Goal: Task Accomplishment & Management: Complete application form

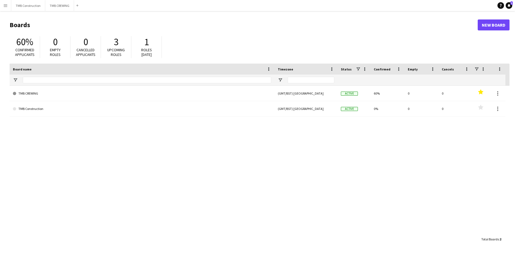
click at [197, 84] on div at bounding box center [147, 80] width 248 height 11
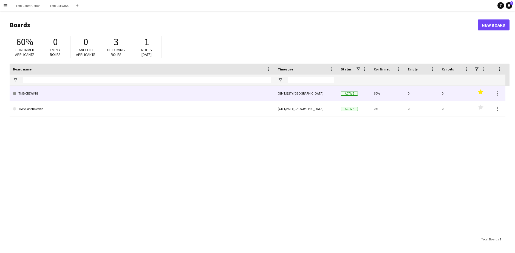
click at [193, 89] on link "TMB CREWING" at bounding box center [142, 93] width 258 height 15
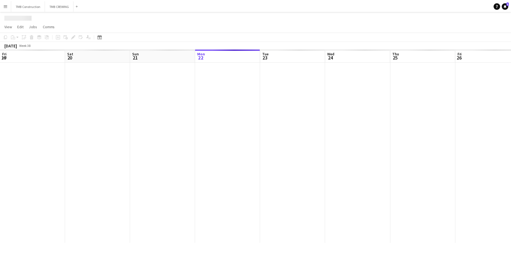
scroll to position [0, 131]
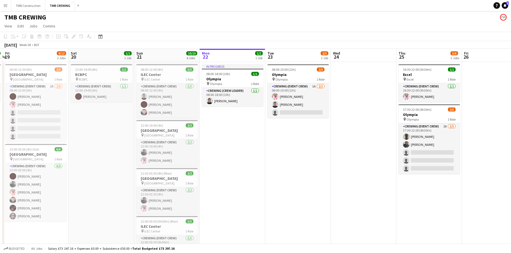
drag, startPoint x: 160, startPoint y: 130, endPoint x: 292, endPoint y: 123, distance: 132.1
click at [292, 123] on app-calendar-viewport "Wed 17 Thu 18 1/1 1 Job Fri 19 8/12 2 Jobs Sat 20 1/1 1 Job Sun 21 10/10 4 Jobs…" at bounding box center [255, 166] width 511 height 234
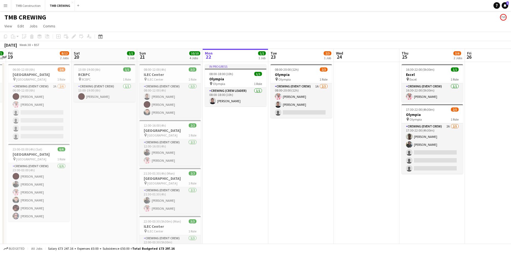
scroll to position [0, 157]
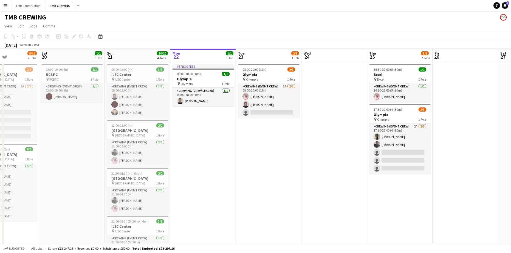
drag, startPoint x: 188, startPoint y: 142, endPoint x: 286, endPoint y: 133, distance: 98.8
click at [286, 133] on app-calendar-viewport "Wed 17 Thu 18 1/1 1 Job Fri 19 8/12 2 Jobs Sat 20 1/1 1 Job Sun 21 10/10 4 Jobs…" at bounding box center [255, 166] width 511 height 234
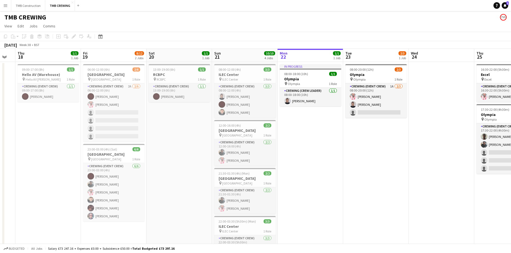
scroll to position [0, 183]
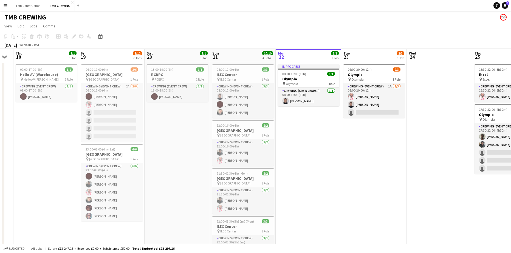
drag, startPoint x: 306, startPoint y: 156, endPoint x: 298, endPoint y: 156, distance: 7.4
click at [298, 156] on app-calendar-viewport "Mon 15 3/4 3 Jobs Tue 16 Wed 17 Thu 18 1/1 1 Job Fri 19 8/12 2 Jobs Sat 20 1/1 …" at bounding box center [255, 166] width 511 height 234
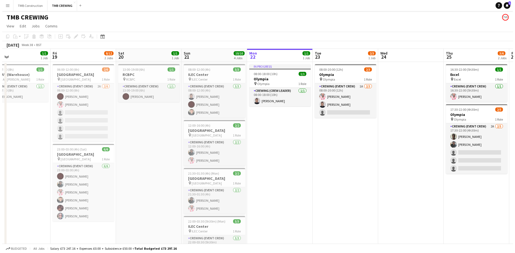
scroll to position [0, 227]
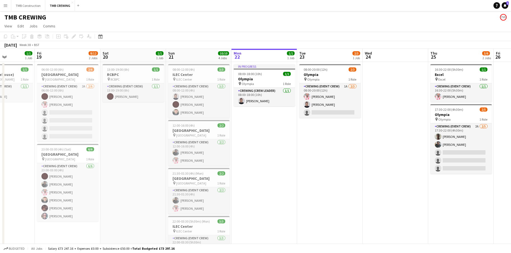
drag, startPoint x: 314, startPoint y: 166, endPoint x: 269, endPoint y: 157, distance: 45.0
click at [269, 157] on app-calendar-viewport "Mon 15 3/4 3 Jobs Tue 16 Wed 17 Thu 18 1/1 1 Job Fri 19 8/12 2 Jobs Sat 20 1/1 …" at bounding box center [255, 166] width 511 height 234
click at [3, 4] on button "Menu" at bounding box center [5, 5] width 11 height 11
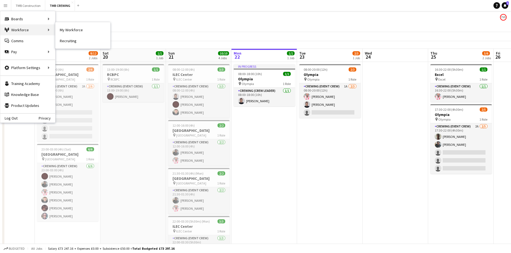
click at [22, 31] on div "Workforce Workforce" at bounding box center [27, 29] width 55 height 11
click at [67, 31] on link "My Workforce" at bounding box center [82, 29] width 55 height 11
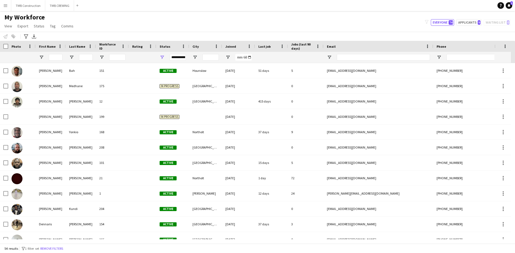
click at [177, 57] on div "**********" at bounding box center [177, 57] width 16 height 7
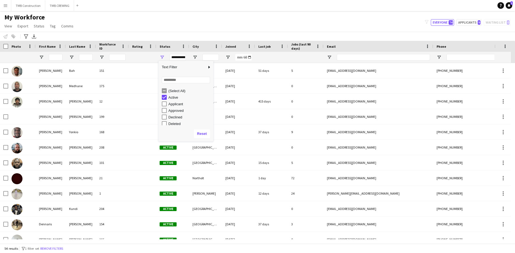
click at [173, 104] on div "Applicant" at bounding box center [189, 104] width 43 height 4
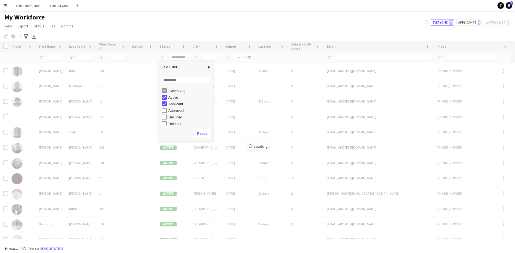
click at [169, 98] on div "Active" at bounding box center [189, 97] width 43 height 4
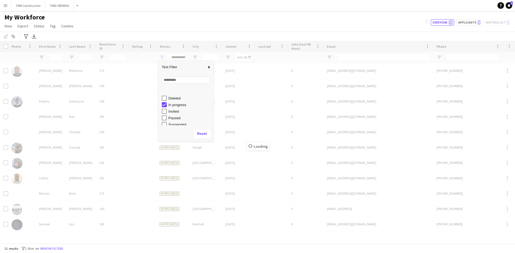
scroll to position [35, 0]
click at [176, 96] on div "In progress" at bounding box center [189, 96] width 43 height 4
type input "**********"
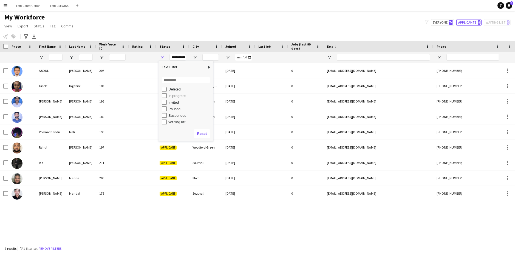
click at [381, 15] on div "My Workforce View Views Default view New view Update view Delete view Edit name…" at bounding box center [257, 22] width 515 height 19
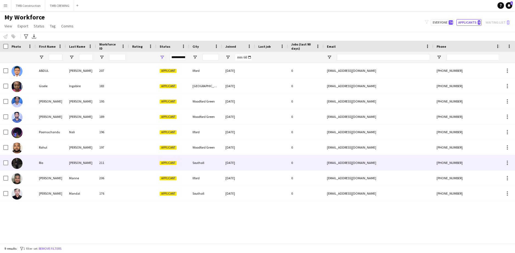
click at [35, 164] on div at bounding box center [21, 162] width 27 height 15
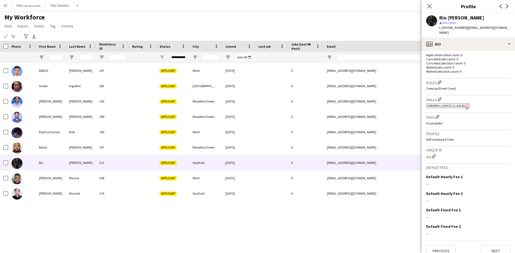
scroll to position [142, 0]
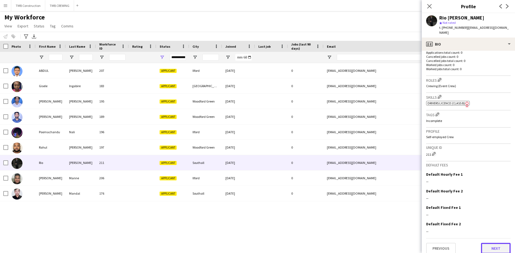
click at [490, 243] on button "Next" at bounding box center [496, 248] width 30 height 11
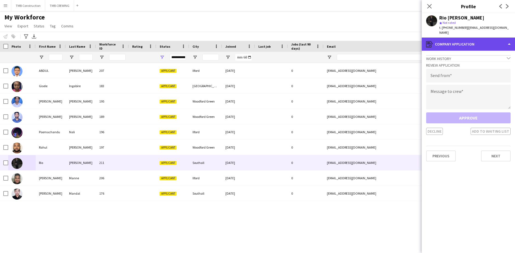
click at [470, 38] on div "register Company application" at bounding box center [468, 44] width 93 height 13
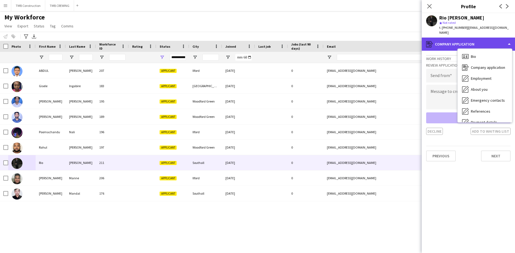
click at [462, 38] on div "register Company application" at bounding box center [468, 44] width 93 height 13
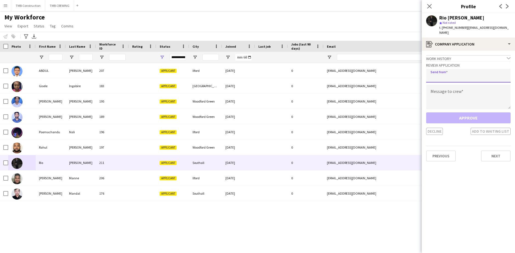
click at [471, 69] on input "email" at bounding box center [468, 76] width 84 height 14
type input "**********"
click at [471, 89] on textarea at bounding box center [468, 97] width 84 height 25
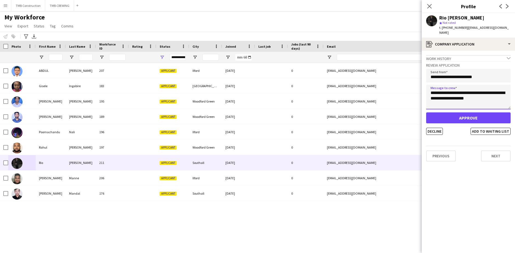
type textarea "**********"
click at [449, 113] on button "Approve" at bounding box center [468, 117] width 84 height 11
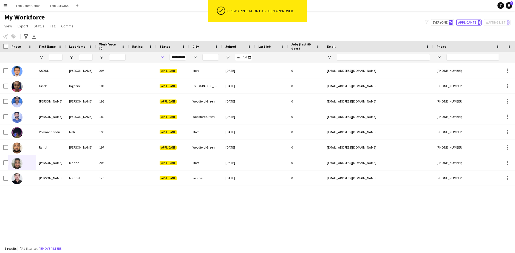
click at [5, 6] on app-icon "Menu" at bounding box center [5, 5] width 4 height 4
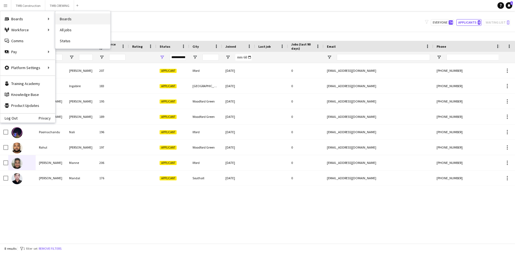
click at [96, 21] on link "Boards" at bounding box center [82, 18] width 55 height 11
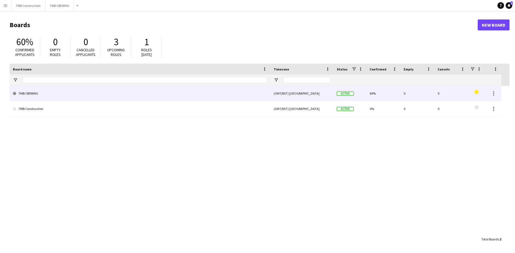
click at [231, 94] on link "TMB CREWING" at bounding box center [140, 93] width 254 height 15
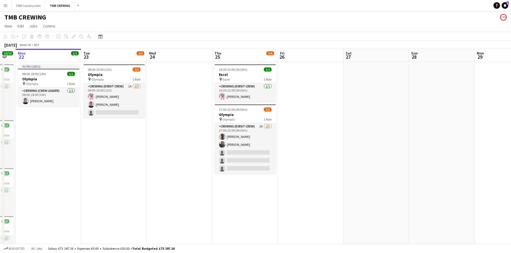
drag, startPoint x: 219, startPoint y: 141, endPoint x: 191, endPoint y: 141, distance: 27.4
click at [191, 141] on app-calendar-viewport "Fri 19 8/12 2 Jobs Sat 20 1/1 1 Job Sun 21 10/10 4 Jobs Mon 22 1/1 1 Job Tue 23…" at bounding box center [255, 166] width 511 height 234
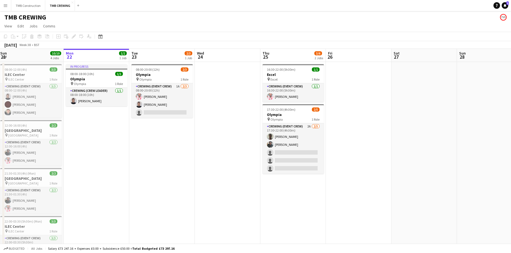
scroll to position [0, 115]
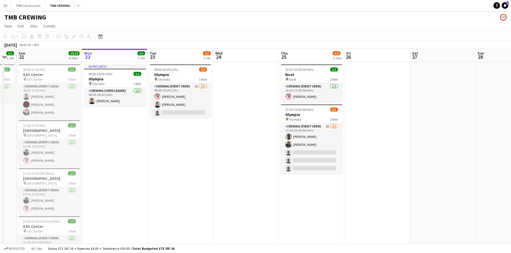
drag, startPoint x: 215, startPoint y: 139, endPoint x: 239, endPoint y: 139, distance: 24.1
click at [240, 139] on app-calendar-viewport "Fri 19 8/12 2 Jobs Sat 20 1/1 1 Job Sun 21 10/10 4 Jobs Mon 22 1/1 1 Job Tue 23…" at bounding box center [255, 166] width 511 height 234
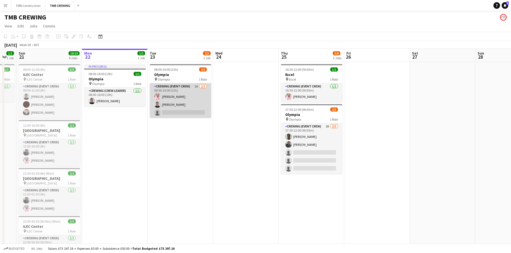
click at [196, 92] on app-card-role "Crewing (Event Crew) 1A [DATE] 08:00-20:00 (12h) [PERSON_NAME] [PERSON_NAME] si…" at bounding box center [180, 100] width 61 height 35
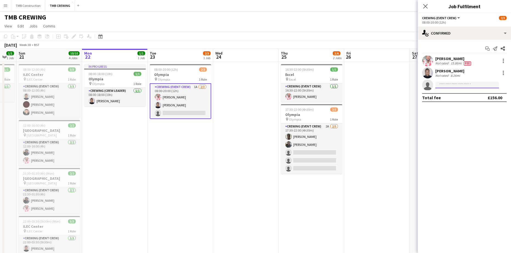
click at [444, 87] on input at bounding box center [467, 85] width 64 height 7
type input "***"
click at [448, 95] on span "Rio [PERSON_NAME]" at bounding box center [458, 92] width 38 height 5
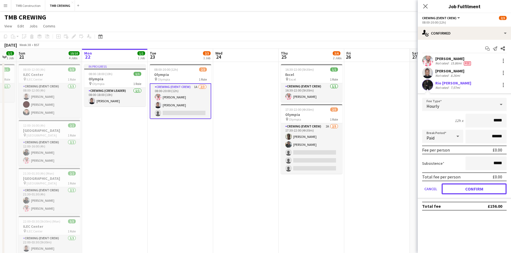
drag, startPoint x: 478, startPoint y: 190, endPoint x: 493, endPoint y: 192, distance: 15.0
click at [478, 191] on button "Confirm" at bounding box center [473, 188] width 65 height 11
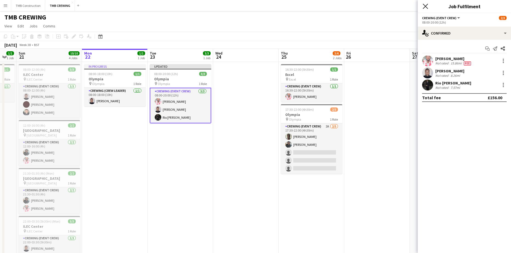
click at [423, 8] on icon at bounding box center [424, 6] width 5 height 5
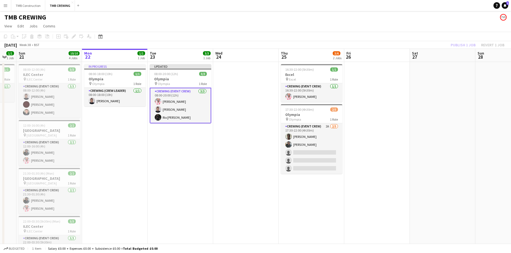
drag, startPoint x: 241, startPoint y: 132, endPoint x: 266, endPoint y: 154, distance: 33.2
click at [240, 134] on app-date-cell at bounding box center [246, 172] width 66 height 220
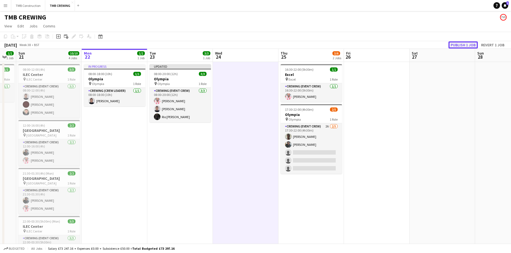
click at [465, 44] on button "Publish 1 job" at bounding box center [462, 44] width 29 height 7
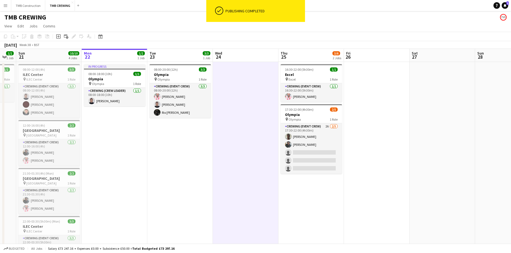
click at [313, 112] on app-job-card "17:30-22:00 (4h30m) 2/5 Olympia pin Olympia 1 Role Crewing (Event Crew) 2A [DAT…" at bounding box center [310, 139] width 61 height 70
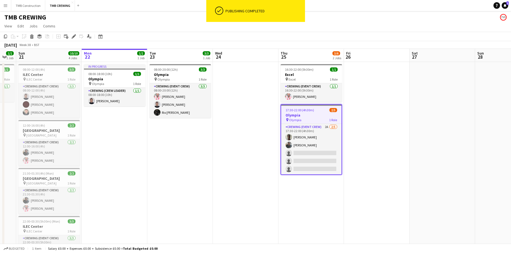
click at [319, 136] on app-card-role "Crewing (Event Crew) 2A [DATE] 17:30-22:00 (4h30m) [PERSON_NAME] Eloket [PERSON…" at bounding box center [311, 149] width 60 height 50
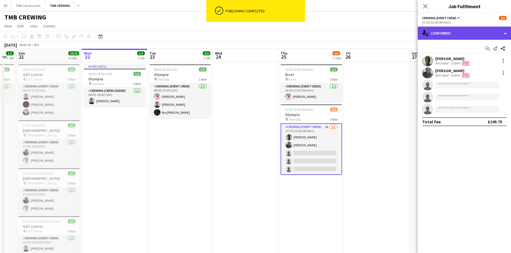
click at [473, 32] on div "single-neutral-actions-check-2 Confirmed" at bounding box center [463, 33] width 93 height 13
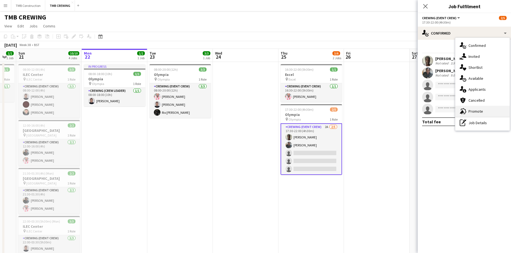
click at [478, 110] on span "Promote" at bounding box center [475, 111] width 15 height 5
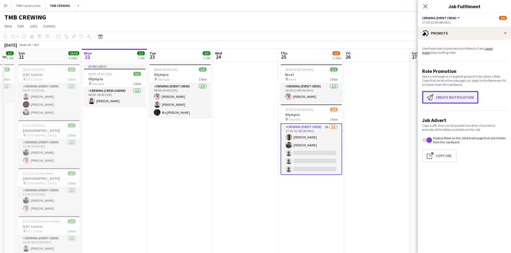
click at [456, 96] on button "Create notification Create notification" at bounding box center [450, 97] width 56 height 13
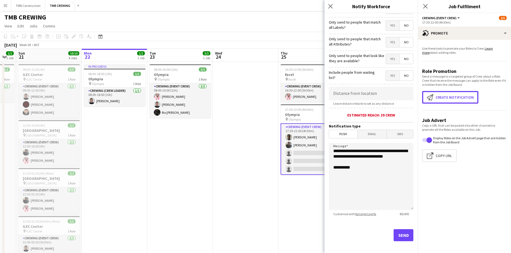
scroll to position [49, 0]
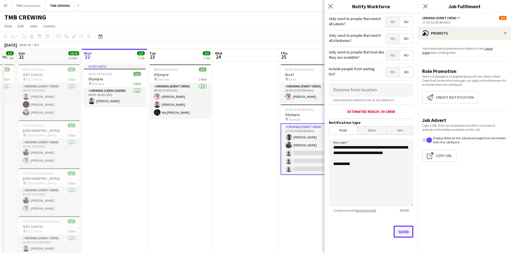
click at [405, 234] on button "Send" at bounding box center [403, 232] width 20 height 12
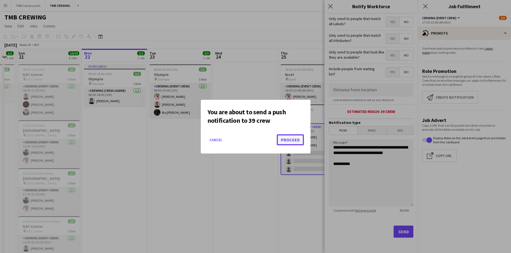
click at [296, 135] on button "Proceed" at bounding box center [290, 139] width 27 height 11
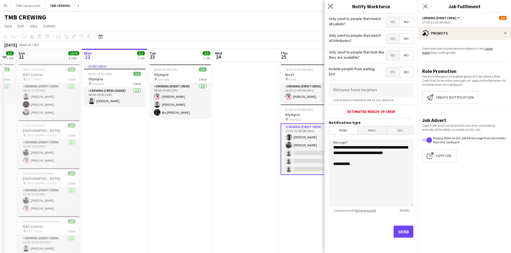
click at [329, 9] on icon "Close pop-in" at bounding box center [330, 6] width 5 height 5
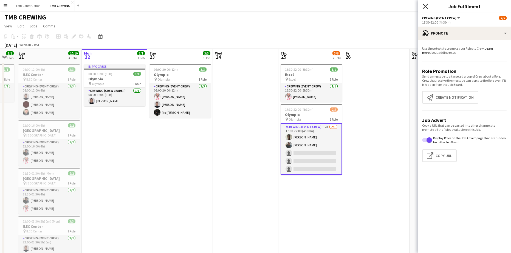
click at [424, 7] on icon at bounding box center [424, 6] width 5 height 5
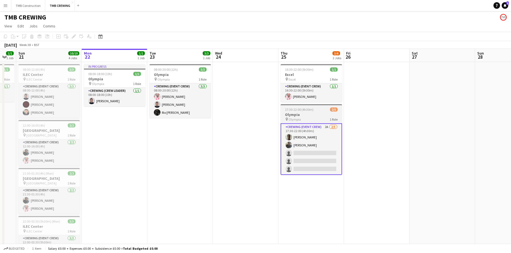
click at [325, 139] on app-card-role "Crewing (Event Crew) 2A [DATE] 17:30-22:00 (4h30m) [PERSON_NAME] Eloket [PERSON…" at bounding box center [310, 149] width 61 height 52
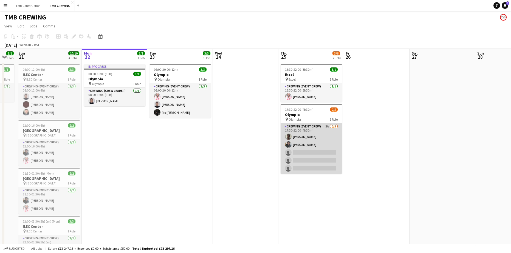
click at [334, 139] on app-card-role "Crewing (Event Crew) 2A [DATE] 17:30-22:00 (4h30m) [PERSON_NAME] Eloket [PERSON…" at bounding box center [310, 148] width 61 height 50
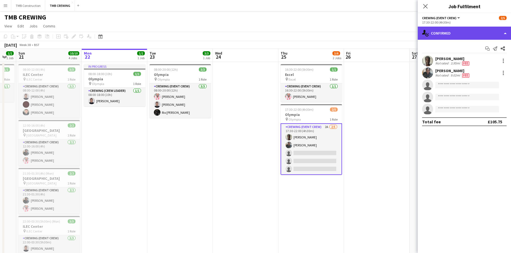
click at [462, 33] on div "single-neutral-actions-check-2 Confirmed" at bounding box center [463, 33] width 93 height 13
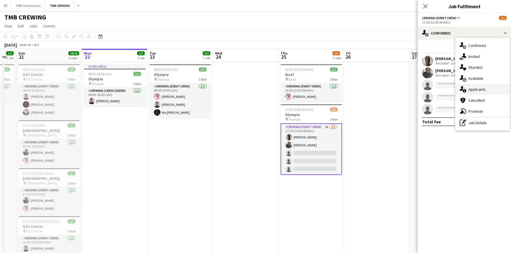
click at [479, 87] on span "Applicants" at bounding box center [476, 89] width 17 height 5
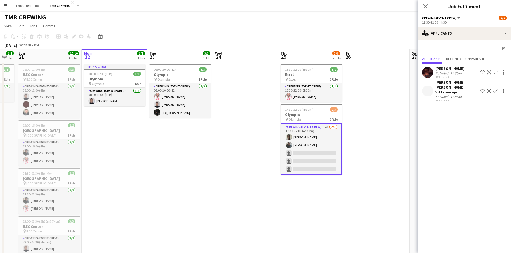
click at [425, 3] on app-icon "Close pop-in" at bounding box center [425, 6] width 7 height 7
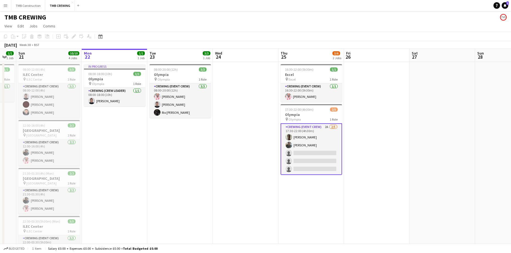
click at [316, 150] on app-card-role "Crewing (Event Crew) 2A [DATE] 17:30-22:00 (4h30m) [PERSON_NAME] Eloket [PERSON…" at bounding box center [310, 149] width 61 height 52
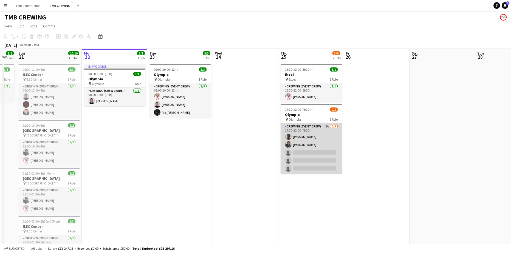
click at [317, 158] on app-card-role "Crewing (Event Crew) 2A [DATE] 17:30-22:00 (4h30m) [PERSON_NAME] Eloket [PERSON…" at bounding box center [310, 148] width 61 height 50
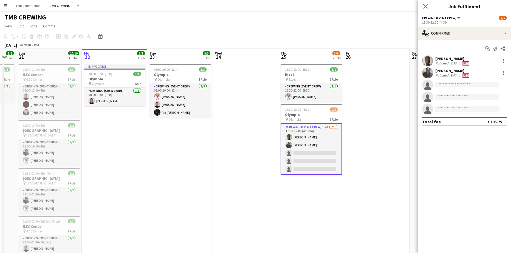
click at [458, 83] on input at bounding box center [467, 85] width 64 height 7
type input "*****"
click at [454, 100] on span "[PHONE_NUMBER]" at bounding box center [466, 101] width 55 height 4
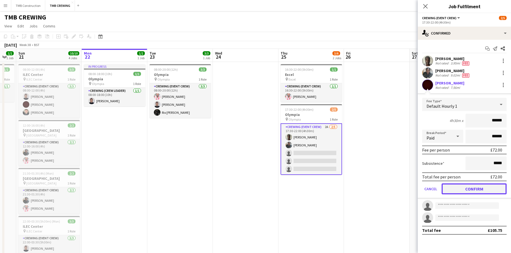
click at [485, 189] on button "Confirm" at bounding box center [473, 188] width 65 height 11
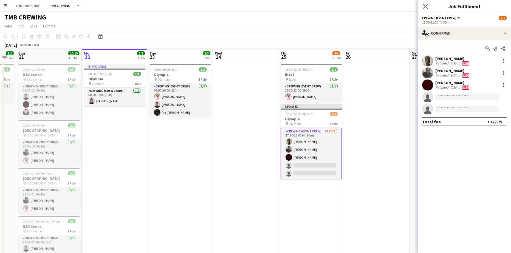
click at [425, 9] on app-icon "Close pop-in" at bounding box center [425, 6] width 8 height 8
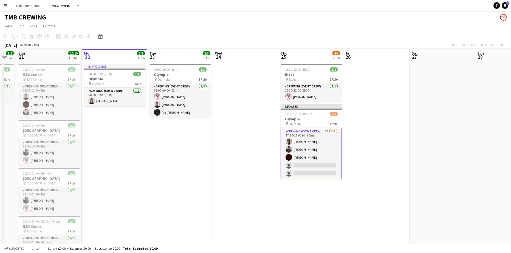
click at [182, 133] on app-date-cell "08:00-20:00 (12h) 3/3 Olympia pin Olympia 1 Role Crewing (Event Crew) [DATE] 08…" at bounding box center [180, 172] width 66 height 220
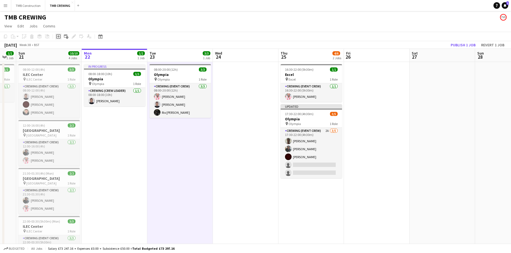
click at [56, 37] on icon at bounding box center [58, 36] width 4 height 4
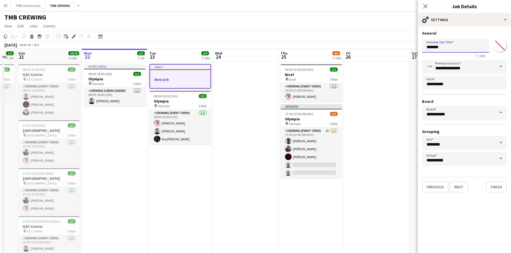
drag, startPoint x: 447, startPoint y: 50, endPoint x: 408, endPoint y: 43, distance: 39.7
click at [408, 43] on body "Menu Boards Boards Boards All jobs Status Workforce Workforce My Workforce Recr…" at bounding box center [255, 146] width 511 height 292
type input "**********"
click at [460, 186] on button "Next" at bounding box center [458, 186] width 18 height 11
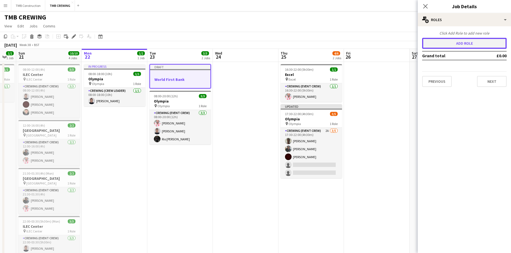
click at [453, 39] on button "Add role" at bounding box center [464, 43] width 84 height 11
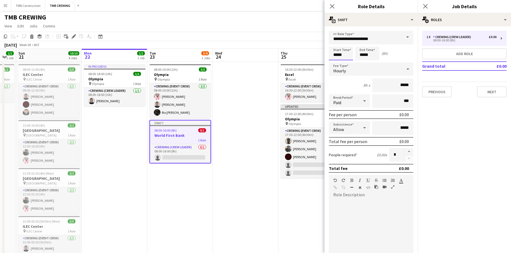
click at [343, 55] on input "*****" at bounding box center [341, 54] width 24 height 14
click at [335, 45] on div at bounding box center [335, 43] width 11 height 5
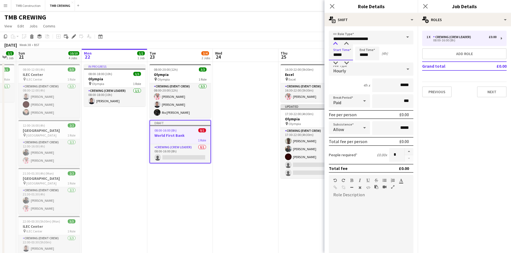
click at [335, 45] on div at bounding box center [335, 43] width 11 height 5
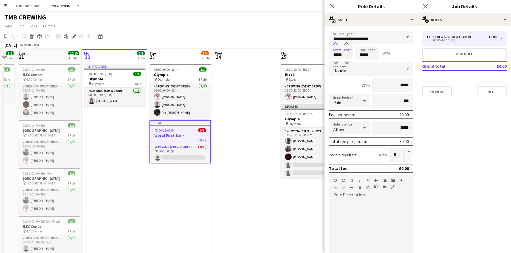
type input "*****"
click at [335, 45] on div at bounding box center [335, 43] width 11 height 5
click at [375, 55] on input "*****" at bounding box center [367, 54] width 24 height 14
click at [363, 61] on div at bounding box center [361, 62] width 11 height 5
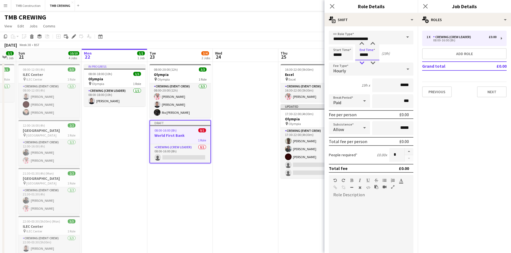
click at [363, 61] on div at bounding box center [361, 62] width 11 height 5
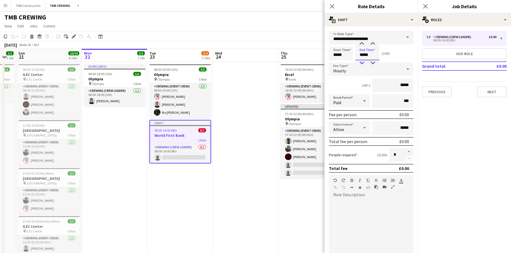
click at [363, 61] on div at bounding box center [361, 62] width 11 height 5
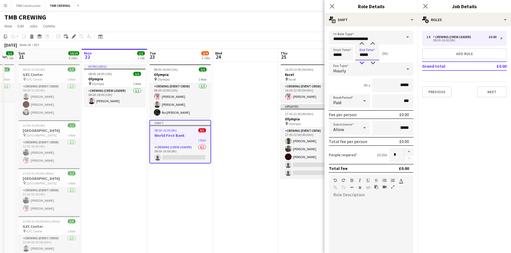
click at [363, 61] on div at bounding box center [361, 62] width 11 height 5
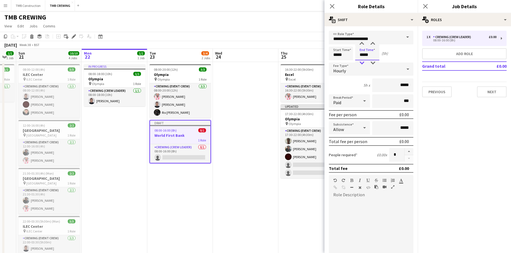
type input "*****"
click at [363, 61] on div at bounding box center [361, 62] width 11 height 5
click at [402, 38] on span at bounding box center [408, 37] width 12 height 13
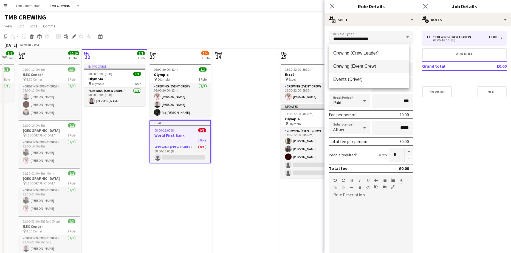
click at [365, 69] on span "Crewing (Event Crew)" at bounding box center [369, 66] width 72 height 5
type input "**********"
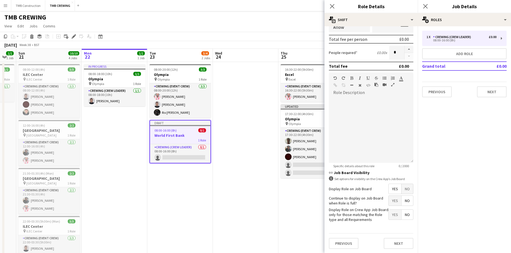
scroll to position [103, 0]
click at [390, 199] on span "Yes" at bounding box center [394, 200] width 13 height 10
click at [392, 244] on button "Next" at bounding box center [398, 243] width 30 height 11
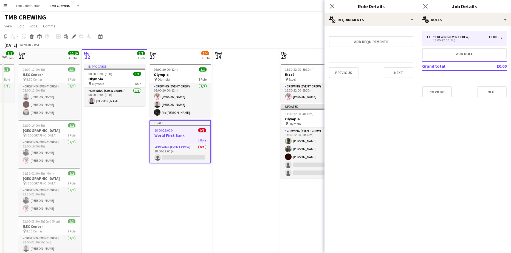
scroll to position [0, 0]
click at [392, 75] on button "Next" at bounding box center [398, 72] width 30 height 11
click at [404, 75] on button "Finish" at bounding box center [403, 73] width 21 height 11
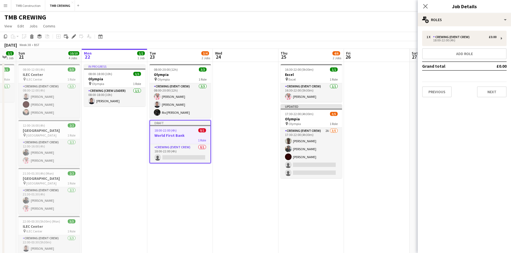
drag, startPoint x: 492, startPoint y: 98, endPoint x: 501, endPoint y: 106, distance: 12.5
click at [492, 100] on div "1 x Crewing (Event Crew) £0.00 18:00-22:00 (4h) Add role Grand total £0.00 Prev…" at bounding box center [463, 63] width 93 height 75
click at [496, 97] on div "1 x Crewing (Event Crew) £0.00 18:00-22:00 (4h) Add role Grand total £0.00 Prev…" at bounding box center [463, 63] width 93 height 75
click at [492, 92] on button "Next" at bounding box center [492, 91] width 30 height 11
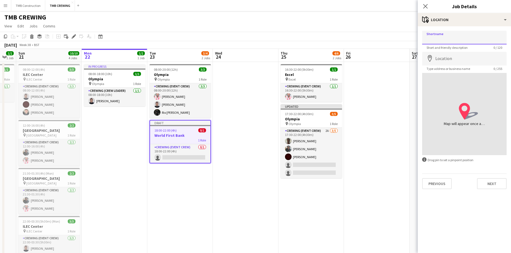
click at [455, 41] on input "Shortname" at bounding box center [464, 38] width 84 height 14
type input "**********"
click at [464, 64] on input "Location" at bounding box center [464, 59] width 84 height 14
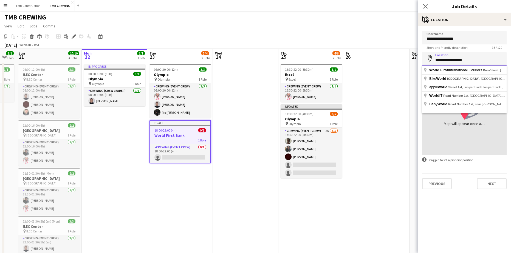
drag, startPoint x: 469, startPoint y: 64, endPoint x: 389, endPoint y: 52, distance: 80.4
click at [389, 52] on body "Menu Boards Boards Boards All jobs Status Workforce Workforce My Workforce Recr…" at bounding box center [255, 146] width 511 height 292
type input "*"
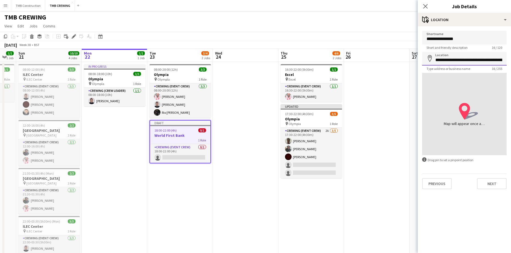
click at [488, 57] on input "**********" at bounding box center [464, 59] width 84 height 14
type input "**********"
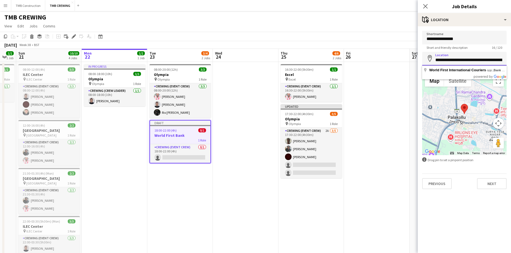
click at [486, 60] on input "**********" at bounding box center [464, 59] width 84 height 14
drag, startPoint x: 502, startPoint y: 58, endPoint x: 355, endPoint y: 57, distance: 147.7
click at [355, 57] on body "Menu Boards Boards Boards All jobs Status Workforce Workforce My Workforce Recr…" at bounding box center [255, 146] width 511 height 292
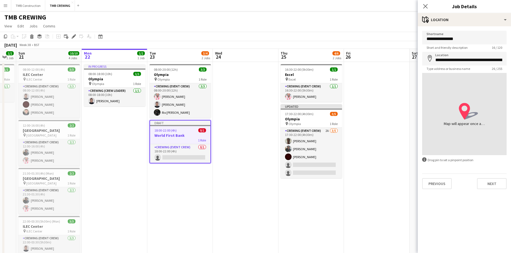
type input "**********"
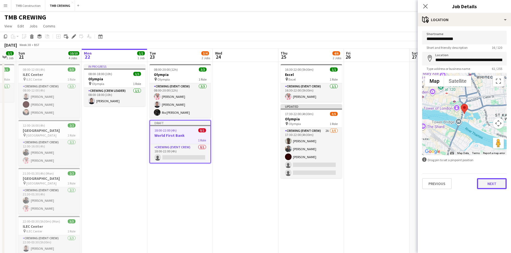
click at [483, 184] on button "Next" at bounding box center [492, 183] width 30 height 11
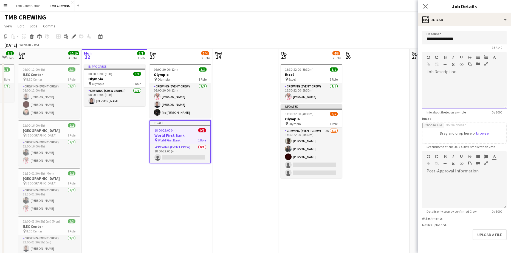
click at [459, 86] on div at bounding box center [464, 92] width 84 height 33
click at [46, 77] on h3 "ILEC Center" at bounding box center [48, 74] width 61 height 5
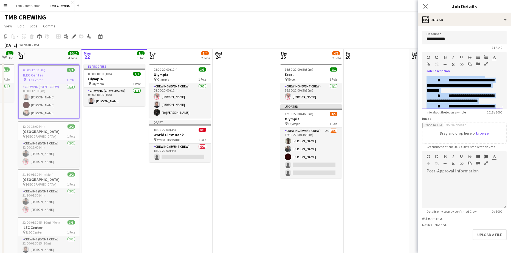
scroll to position [195, 0]
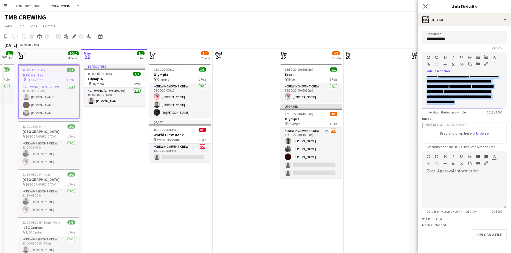
drag, startPoint x: 426, startPoint y: 78, endPoint x: 528, endPoint y: 143, distance: 120.8
click at [511, 143] on html "Menu Boards Boards Boards All jobs Status Workforce Workforce My Workforce Recr…" at bounding box center [255, 146] width 511 height 292
copy div "**********"
click at [191, 133] on h3 "World First Bank" at bounding box center [179, 134] width 61 height 5
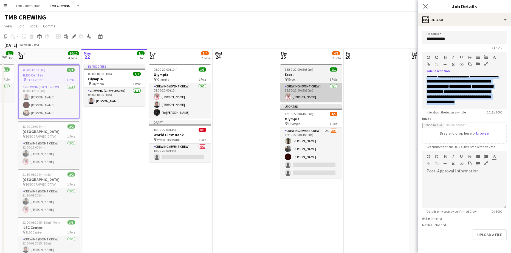
type input "**********"
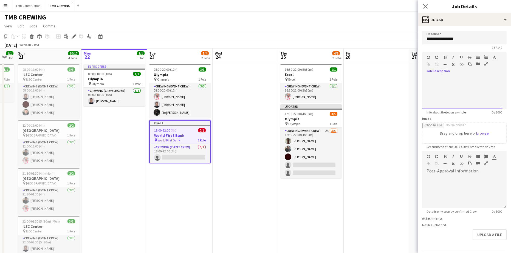
click at [440, 83] on div at bounding box center [462, 92] width 80 height 33
paste div
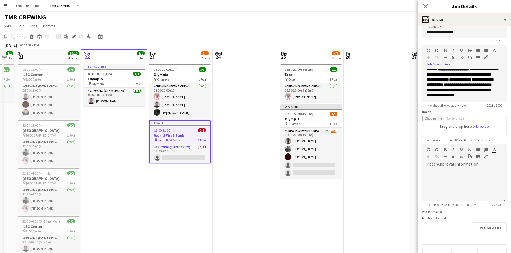
scroll to position [18, 0]
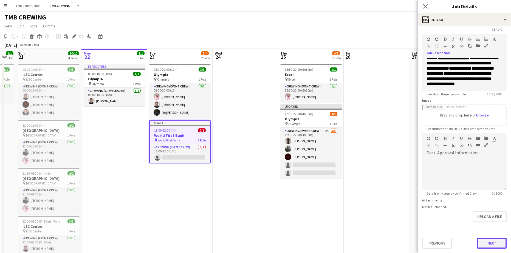
click at [486, 244] on button "Next" at bounding box center [492, 243] width 30 height 11
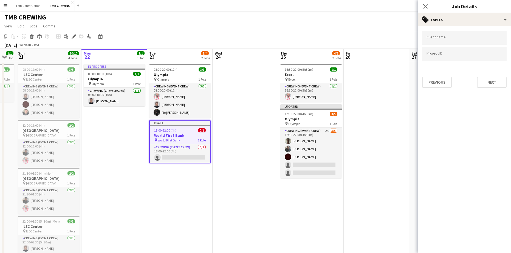
scroll to position [0, 0]
click at [473, 39] on input "Type to search client labels..." at bounding box center [464, 37] width 76 height 5
type input "*******"
click at [490, 86] on button "Next" at bounding box center [492, 82] width 30 height 11
click at [446, 55] on button "Previous" at bounding box center [437, 56] width 30 height 11
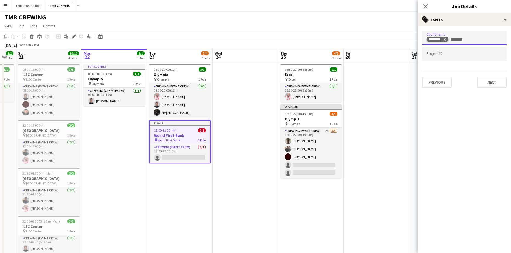
drag, startPoint x: 463, startPoint y: 44, endPoint x: 437, endPoint y: 38, distance: 27.0
click at [437, 38] on div "*******" at bounding box center [464, 38] width 84 height 14
click at [444, 40] on icon "Remove tag" at bounding box center [444, 40] width 4 height 4
type input "**********"
click at [493, 81] on button "Next" at bounding box center [492, 82] width 30 height 11
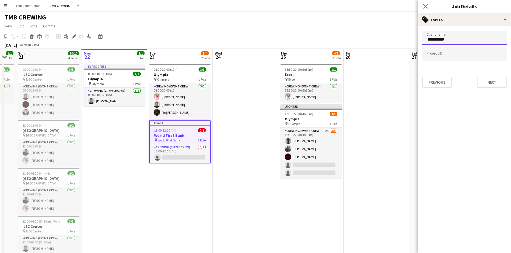
type input "*******"
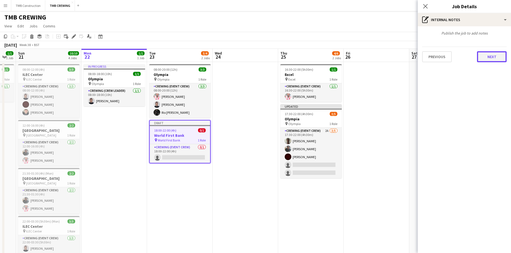
click at [496, 60] on button "Next" at bounding box center [492, 56] width 30 height 11
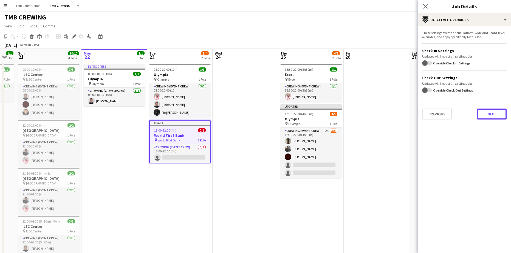
click at [489, 113] on button "Next" at bounding box center [492, 114] width 30 height 11
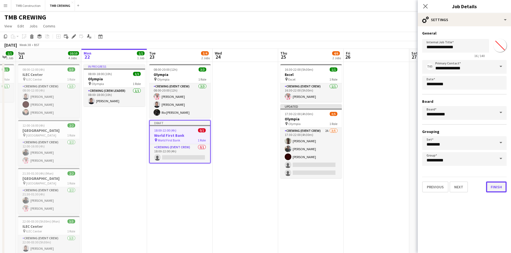
click at [495, 185] on button "Finish" at bounding box center [496, 186] width 21 height 11
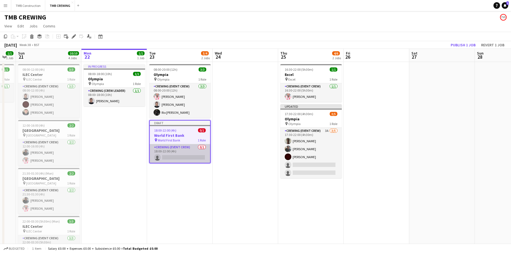
click at [176, 156] on app-card-role "Crewing (Event Crew) 0/1 18:00-22:00 (4h) single-neutral-actions" at bounding box center [180, 153] width 60 height 19
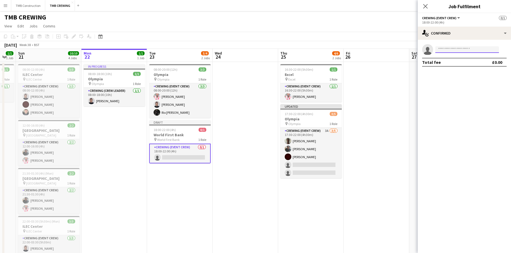
click at [454, 49] on input at bounding box center [467, 49] width 64 height 7
type input "*****"
click at [454, 67] on span "[PHONE_NUMBER]" at bounding box center [466, 66] width 55 height 4
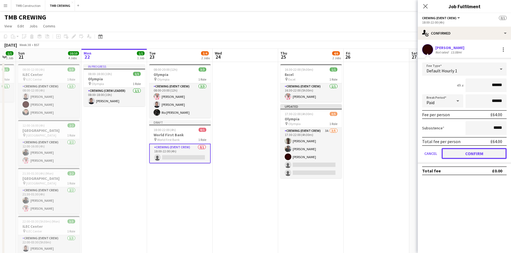
click at [487, 153] on button "Confirm" at bounding box center [473, 153] width 65 height 11
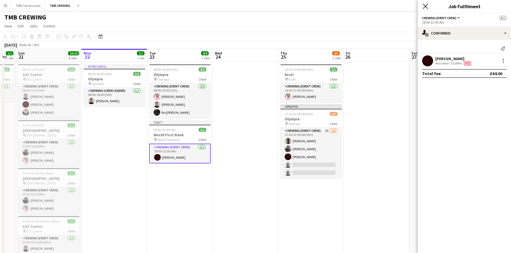
click at [425, 4] on icon "Close pop-in" at bounding box center [424, 6] width 5 height 5
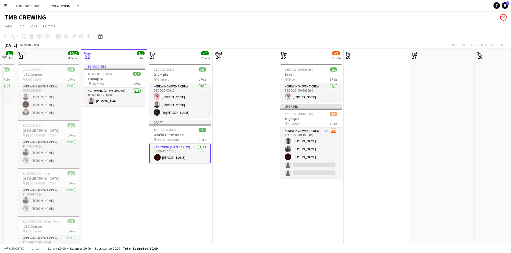
click at [260, 165] on app-date-cell at bounding box center [245, 172] width 66 height 220
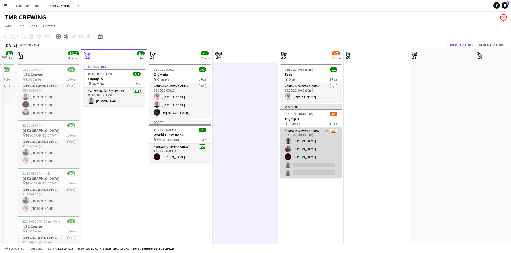
click at [327, 136] on app-card-role "Crewing (Event Crew) 3A [DATE] 17:30-22:00 (4h30m) [PERSON_NAME] Eloket [PERSON…" at bounding box center [310, 153] width 61 height 50
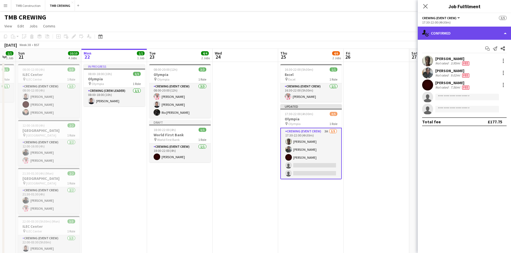
click at [456, 33] on div "single-neutral-actions-check-2 Confirmed" at bounding box center [463, 33] width 93 height 13
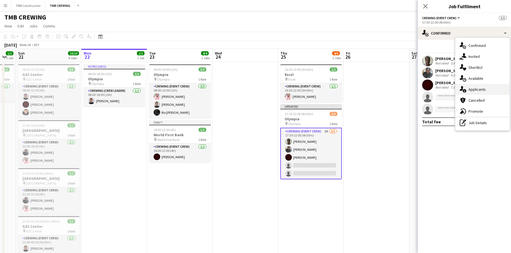
click at [480, 88] on span "Applicants" at bounding box center [476, 89] width 17 height 5
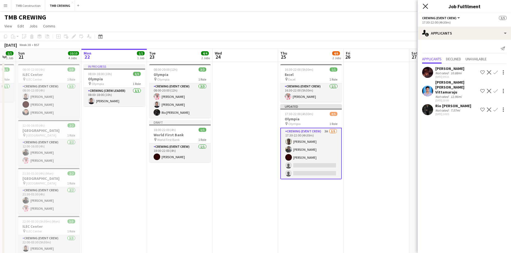
click at [423, 5] on icon "Close pop-in" at bounding box center [424, 6] width 5 height 5
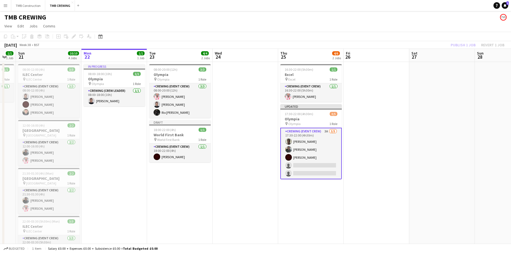
click at [221, 165] on app-date-cell at bounding box center [245, 172] width 66 height 220
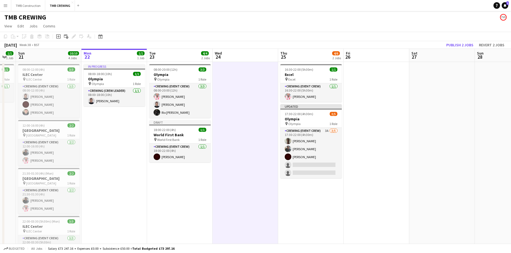
click at [244, 118] on app-date-cell at bounding box center [245, 172] width 66 height 220
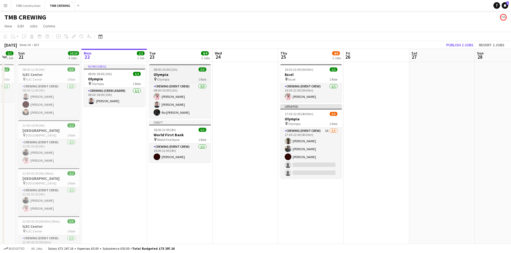
click at [172, 80] on div "pin Olympia 1 Role" at bounding box center [179, 79] width 61 height 4
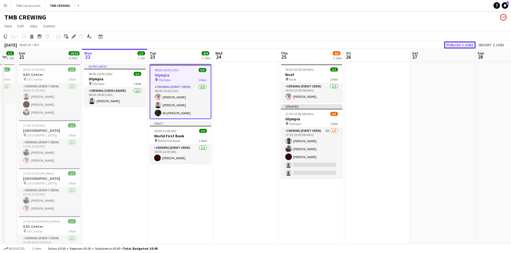
click at [457, 45] on button "Publish 2 jobs" at bounding box center [460, 44] width 32 height 7
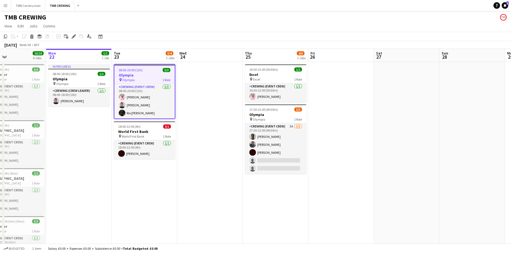
scroll to position [0, 169]
drag, startPoint x: 234, startPoint y: 178, endPoint x: 200, endPoint y: 178, distance: 34.0
click at [200, 178] on app-calendar-viewport "Fri 19 8/12 2 Jobs Sat 20 1/1 1 Job Sun 21 10/10 4 Jobs Mon 22 1/1 1 Job Tue 23…" at bounding box center [255, 166] width 511 height 234
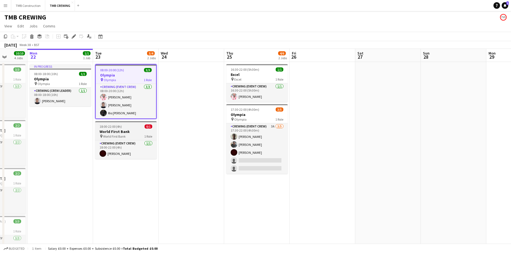
click at [128, 133] on h3 "World First Bank" at bounding box center [125, 131] width 61 height 5
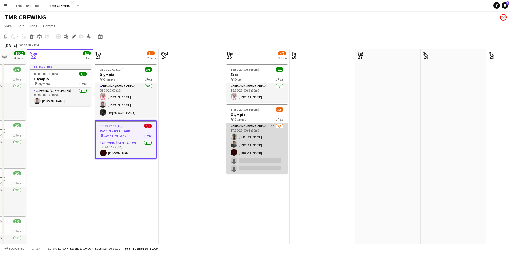
click at [247, 159] on app-card-role "Crewing (Event Crew) 3A [DATE] 17:30-22:00 (4h30m) [PERSON_NAME] Eloket [PERSON…" at bounding box center [256, 148] width 61 height 50
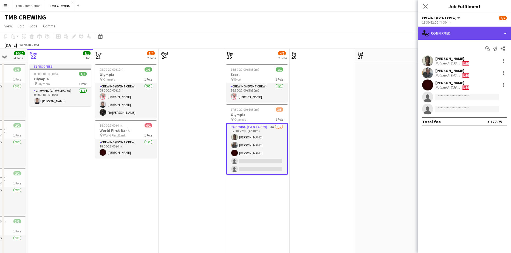
click at [471, 34] on div "single-neutral-actions-check-2 Confirmed" at bounding box center [463, 33] width 93 height 13
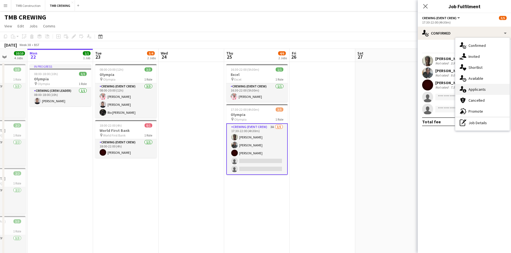
click at [476, 89] on span "Applicants" at bounding box center [476, 89] width 17 height 5
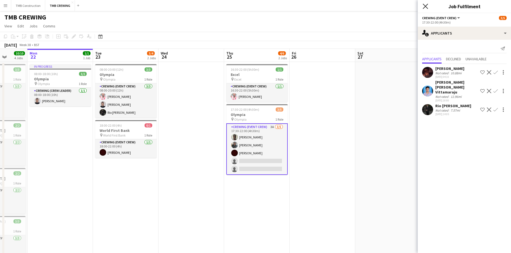
click at [423, 5] on icon "Close pop-in" at bounding box center [424, 6] width 5 height 5
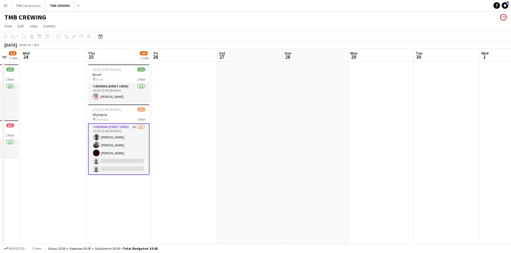
drag, startPoint x: 223, startPoint y: 123, endPoint x: 179, endPoint y: 123, distance: 44.1
click at [181, 123] on app-calendar-viewport "Sun 21 10/10 4 Jobs Mon 22 1/1 1 Job Tue 23 3/4 2 Jobs Wed 24 Thu 25 4/6 2 Jobs…" at bounding box center [255, 166] width 511 height 234
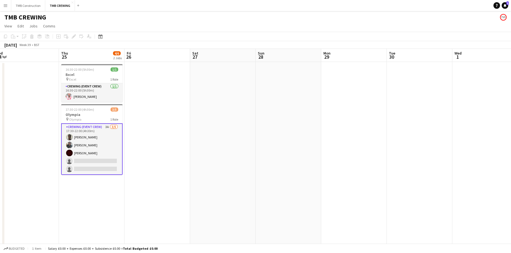
drag, startPoint x: 248, startPoint y: 101, endPoint x: 156, endPoint y: 107, distance: 92.4
click at [156, 107] on app-calendar-viewport "Sun 21 10/10 4 Jobs Mon 22 1/1 1 Job Tue 23 3/4 2 Jobs Wed 24 Thu 25 4/6 2 Jobs…" at bounding box center [255, 166] width 511 height 234
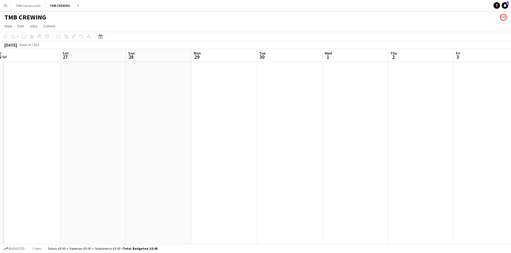
drag, startPoint x: 343, startPoint y: 84, endPoint x: 279, endPoint y: 90, distance: 64.1
click at [279, 90] on app-calendar-viewport "Tue 23 3/4 2 Jobs Wed 24 Thu 25 4/6 2 Jobs Fri 26 Sat 27 Sun 28 Mon 29 Tue 30 W…" at bounding box center [255, 166] width 511 height 234
drag, startPoint x: 390, startPoint y: 109, endPoint x: 117, endPoint y: 120, distance: 272.9
click at [117, 120] on app-calendar-viewport "Sat 27 Sun 28 Mon 29 Tue 30 Wed 1 Thu 2 Fri 3 Sat 4 Sun 5 Mon 6 Tue 7 Wed 8 Thu…" at bounding box center [255, 166] width 511 height 234
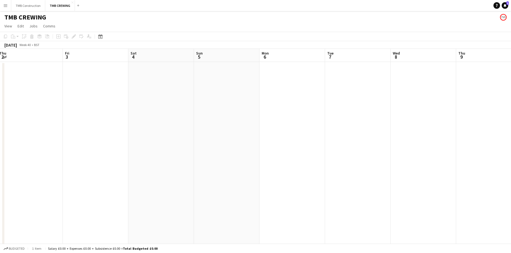
drag, startPoint x: 265, startPoint y: 120, endPoint x: 156, endPoint y: 134, distance: 109.7
click at [156, 134] on app-calendar-viewport "Mon 29 Tue 30 Wed 1 Thu 2 Fri 3 Sat 4 Sun 5 Mon 6 Tue 7 Wed 8 Thu 9 Fri 10 Sat …" at bounding box center [255, 166] width 511 height 234
drag, startPoint x: 250, startPoint y: 133, endPoint x: 111, endPoint y: 132, distance: 139.5
click at [111, 132] on app-calendar-viewport "Mon 29 Tue 30 Wed 1 Thu 2 Fri 3 Sat 4 Sun 5 Mon 6 Tue 7 Wed 8 Thu 9 Fri 10 Sat …" at bounding box center [255, 166] width 511 height 234
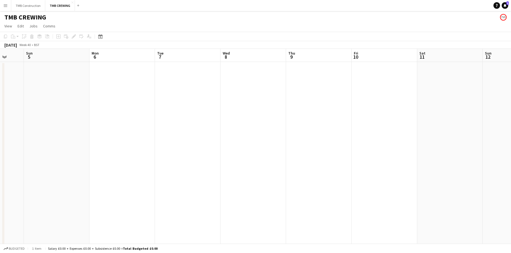
drag, startPoint x: 205, startPoint y: 137, endPoint x: 165, endPoint y: 138, distance: 40.0
click at [165, 138] on app-calendar-viewport "Thu 2 Fri 3 Sat 4 Sun 5 Mon 6 Tue 7 Wed 8 Thu 9 Fri 10 Sat 11 Sun 12 Mon 13 Tue…" at bounding box center [255, 166] width 511 height 234
click at [324, 76] on app-date-cell at bounding box center [319, 172] width 66 height 220
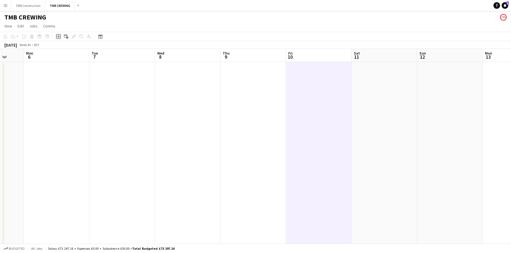
click at [60, 36] on icon "Add job" at bounding box center [58, 36] width 4 height 4
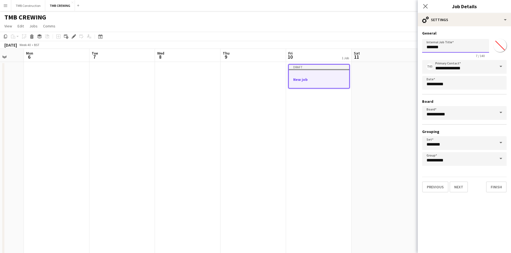
drag, startPoint x: 448, startPoint y: 50, endPoint x: 383, endPoint y: 48, distance: 64.7
click at [383, 48] on body "Menu Boards Boards Boards All jobs Status Workforce Workforce My Workforce Recr…" at bounding box center [255, 146] width 511 height 292
type input "**********"
click at [456, 188] on button "Next" at bounding box center [458, 186] width 18 height 11
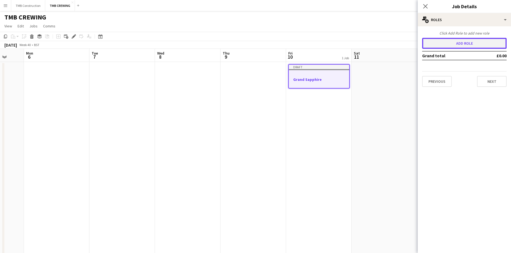
click at [452, 47] on button "Add role" at bounding box center [464, 43] width 84 height 11
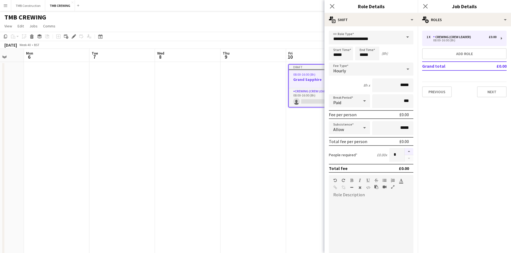
click at [406, 150] on button "button" at bounding box center [408, 151] width 9 height 7
type input "*"
click at [347, 53] on input "*****" at bounding box center [341, 54] width 24 height 14
click at [335, 44] on div at bounding box center [335, 43] width 11 height 5
click at [336, 44] on div at bounding box center [335, 43] width 11 height 5
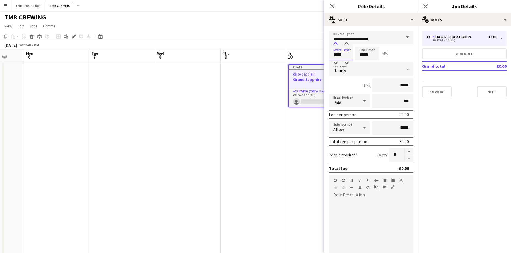
click at [336, 44] on div at bounding box center [335, 43] width 11 height 5
type input "*****"
click at [336, 44] on div at bounding box center [335, 43] width 11 height 5
click at [363, 57] on input "*****" at bounding box center [367, 54] width 24 height 14
click at [395, 40] on input "**********" at bounding box center [371, 38] width 84 height 14
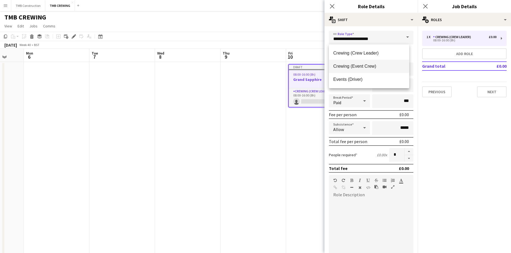
click at [380, 61] on mat-option "Crewing (Event Crew)" at bounding box center [369, 66] width 80 height 13
type input "**********"
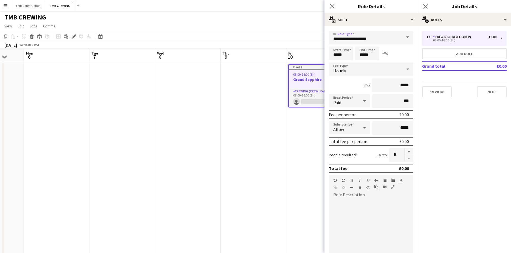
click at [366, 201] on div at bounding box center [371, 232] width 84 height 66
drag, startPoint x: 374, startPoint y: 211, endPoint x: 331, endPoint y: 201, distance: 44.9
click at [331, 201] on div "**********" at bounding box center [369, 232] width 80 height 66
copy div "**********"
click at [494, 179] on mat-expansion-panel "pencil3 General details 1 x Crewing (Crew Leader) £0.00 08:00-16:00 (8h) Add ro…" at bounding box center [463, 139] width 93 height 227
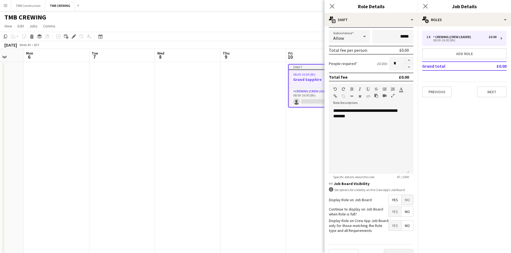
scroll to position [103, 0]
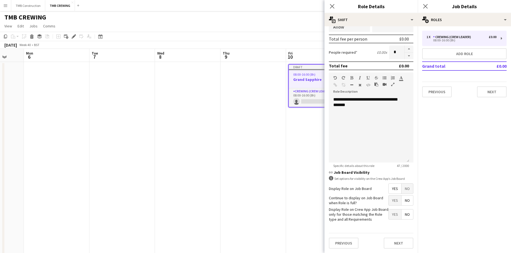
click at [391, 198] on span "Yes" at bounding box center [394, 200] width 13 height 10
drag, startPoint x: 397, startPoint y: 242, endPoint x: 415, endPoint y: 207, distance: 39.8
click at [397, 243] on button "Next" at bounding box center [398, 243] width 30 height 11
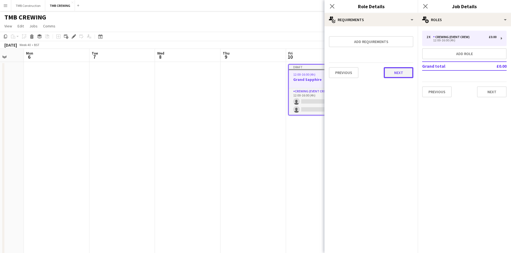
click at [402, 72] on button "Next" at bounding box center [398, 72] width 30 height 11
click at [403, 75] on button "Finish" at bounding box center [403, 73] width 21 height 11
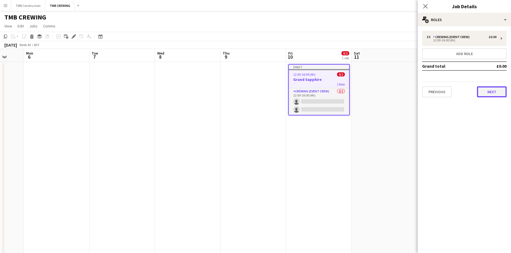
click at [490, 94] on button "Next" at bounding box center [492, 91] width 30 height 11
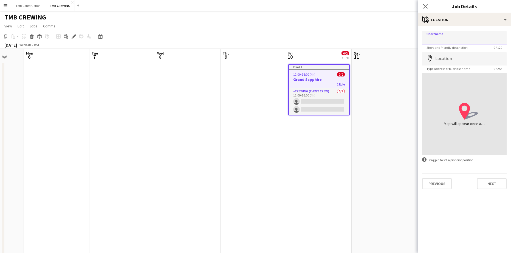
click at [443, 38] on input "Shortname" at bounding box center [464, 38] width 84 height 14
type input "*"
type input "**********"
click at [454, 60] on input "Location" at bounding box center [464, 59] width 84 height 14
type input "**********"
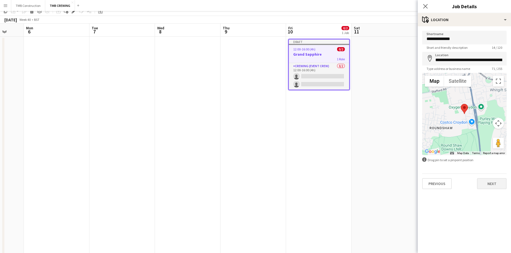
scroll to position [27, 0]
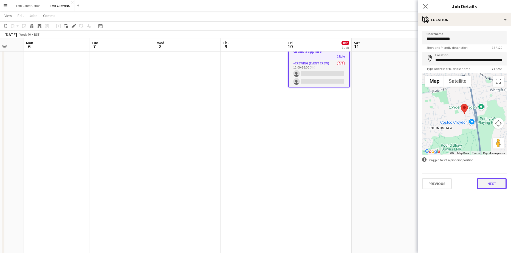
click at [490, 186] on button "Next" at bounding box center [492, 183] width 30 height 11
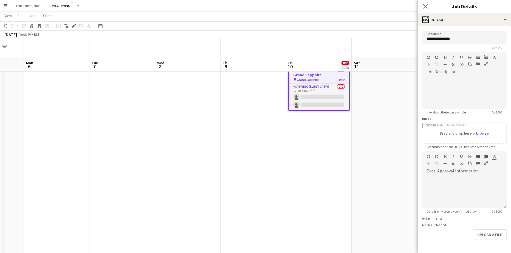
scroll to position [0, 0]
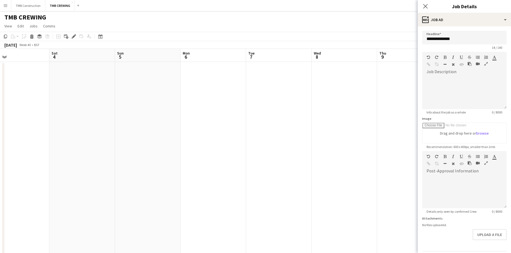
drag, startPoint x: 167, startPoint y: 133, endPoint x: 349, endPoint y: 128, distance: 182.3
click at [353, 128] on app-calendar-viewport "Wed 1 Thu 2 Fri 3 Sat 4 Sun 5 Mon 6 Tue 7 Wed 8 Thu 9 Fri 10 0/2 1 Job Sat 11 S…" at bounding box center [255, 166] width 511 height 234
drag, startPoint x: 197, startPoint y: 124, endPoint x: 401, endPoint y: 119, distance: 204.3
click at [394, 117] on app-calendar-viewport "Tue 30 Wed 1 Thu 2 Fri 3 Sat 4 Sun 5 Mon 6 Tue 7 Wed 8 Thu 9 Fri 10 0/2 1 Job S…" at bounding box center [255, 166] width 511 height 234
drag, startPoint x: 168, startPoint y: 132, endPoint x: 335, endPoint y: 122, distance: 166.9
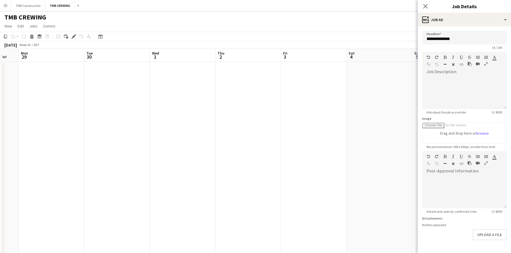
click at [331, 120] on app-calendar-viewport "Sat 27 Sun 28 Mon 29 Tue 30 Wed 1 Thu 2 Fri 3 Sat 4 Sun 5 Mon 6 Tue 7 Wed 8 Thu…" at bounding box center [255, 166] width 511 height 234
drag, startPoint x: 183, startPoint y: 129, endPoint x: 397, endPoint y: 130, distance: 213.8
click at [374, 125] on app-calendar-viewport "Wed 24 Thu 25 4/6 2 Jobs Fri 26 Sat 27 Sun 28 Mon 29 Tue 30 Wed 1 Thu 2 Fri 3 S…" at bounding box center [255, 166] width 511 height 234
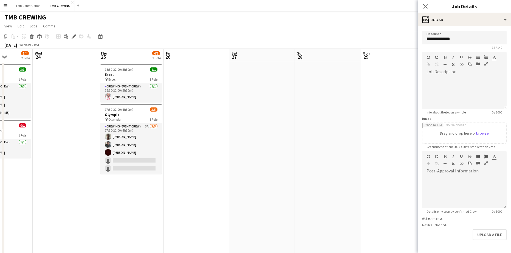
scroll to position [0, 153]
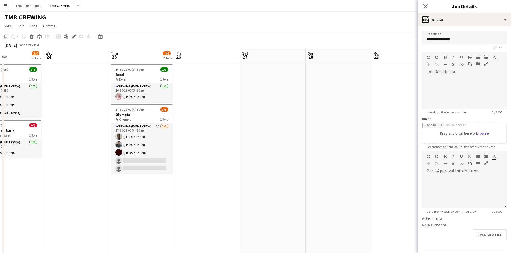
drag, startPoint x: 277, startPoint y: 121, endPoint x: 371, endPoint y: 112, distance: 94.7
click at [371, 112] on app-calendar-viewport "Sun 21 10/10 4 Jobs Mon 22 1/1 1 Job Tue 23 3/4 2 Jobs Wed 24 Thu 25 4/6 2 Jobs…" at bounding box center [255, 166] width 511 height 234
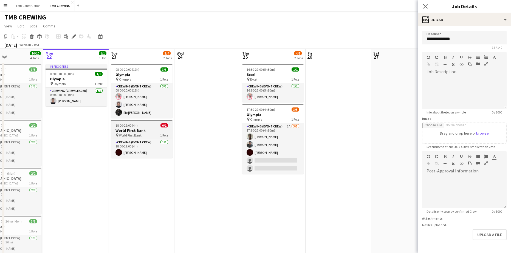
click at [155, 129] on h3 "World First Bank" at bounding box center [141, 130] width 61 height 5
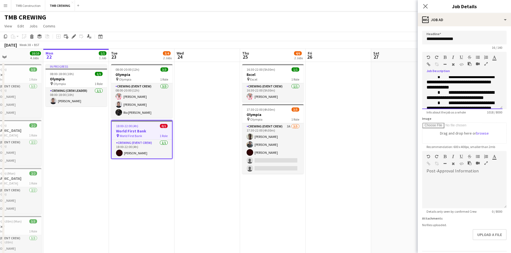
scroll to position [195, 0]
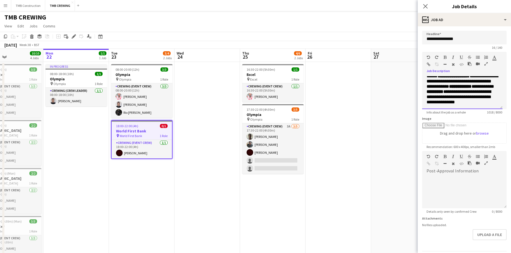
drag, startPoint x: 425, startPoint y: 79, endPoint x: 516, endPoint y: 150, distance: 115.2
click at [511, 150] on html "Menu Boards Boards Boards All jobs Status Workforce Workforce My Workforce Recr…" at bounding box center [255, 146] width 511 height 292
copy div "**********"
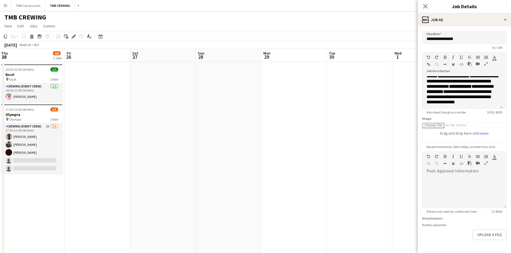
drag, startPoint x: 388, startPoint y: 100, endPoint x: 202, endPoint y: 93, distance: 185.4
click at [204, 93] on app-calendar-viewport "Sun 21 10/10 4 Jobs Mon 22 1/1 1 Job Tue 23 3/4 2 Jobs Wed 24 Thu 25 4/6 2 Jobs…" at bounding box center [255, 166] width 511 height 234
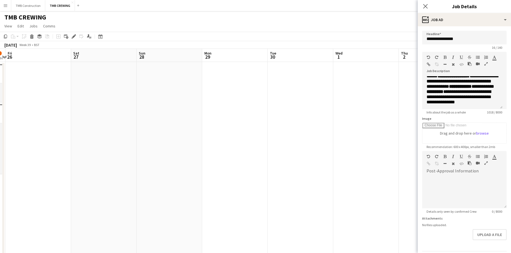
click at [202, 92] on app-calendar-viewport "Tue 23 3/4 2 Jobs Wed 24 Thu 25 4/6 2 Jobs Fri 26 Sat 27 Sun 28 Mon 29 Tue 30 W…" at bounding box center [255, 166] width 511 height 234
drag, startPoint x: 353, startPoint y: 110, endPoint x: 279, endPoint y: 101, distance: 74.2
click at [258, 103] on app-calendar-viewport "Wed 24 Thu 25 4/6 2 Jobs Fri 26 Sat 27 Sun 28 Mon 29 Tue 30 Wed 1 Thu 2 Fri 3 S…" at bounding box center [255, 166] width 511 height 234
drag, startPoint x: 278, startPoint y: 109, endPoint x: 325, endPoint y: 126, distance: 50.0
click at [222, 110] on app-calendar-viewport "Thu 25 4/6 2 Jobs Fri 26 Sat 27 Sun 28 Mon 29 Tue 30 Wed 1 Thu 2 Fri 3 Sat 4 Su…" at bounding box center [255, 166] width 511 height 234
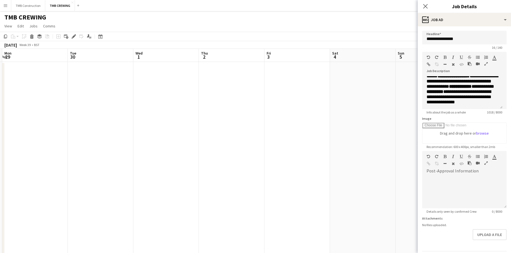
drag, startPoint x: 310, startPoint y: 127, endPoint x: 202, endPoint y: 121, distance: 108.7
click at [202, 121] on app-calendar-viewport "Fri 26 Sat 27 Sun 28 Mon 29 Tue 30 Wed 1 Thu 2 Fri 3 Sat 4 Sun 5 Mon 6 Tue 7 We…" at bounding box center [255, 166] width 511 height 234
drag, startPoint x: 312, startPoint y: 124, endPoint x: 251, endPoint y: 118, distance: 61.7
click at [224, 124] on app-calendar-viewport "Sun 28 Mon 29 Tue 30 Wed 1 Thu 2 Fri 3 Sat 4 Sun 5 Mon 6 Tue 7 Wed 8 Thu 9 Fri …" at bounding box center [255, 166] width 511 height 234
drag, startPoint x: 319, startPoint y: 121, endPoint x: 346, endPoint y: 125, distance: 27.7
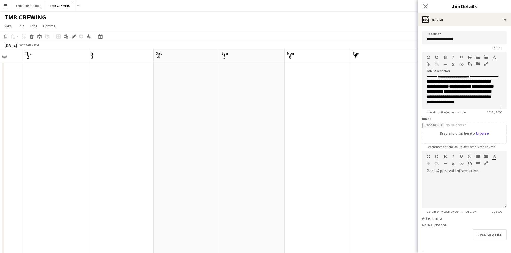
click at [236, 118] on app-calendar-viewport "Mon 29 Tue 30 Wed 1 Thu 2 Fri 3 Sat 4 Sun 5 Mon 6 Tue 7 Wed 8 Thu 9 Fri 10 0/2 …" at bounding box center [255, 166] width 511 height 234
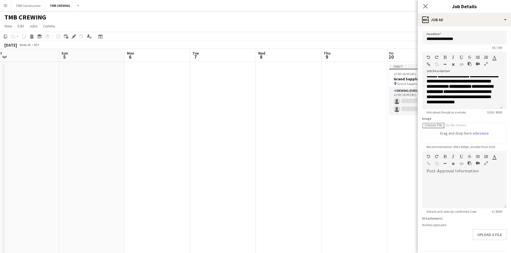
drag, startPoint x: 328, startPoint y: 126, endPoint x: 246, endPoint y: 121, distance: 82.7
click at [246, 121] on app-calendar-viewport "Wed 1 Thu 2 Fri 3 Sat 4 Sun 5 Mon 6 Tue 7 Wed 8 Thu 9 Fri 10 0/2 1 Job Sat 11 S…" at bounding box center [255, 166] width 511 height 234
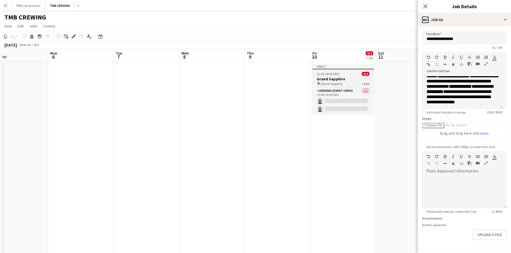
click at [337, 72] on span "12:00-16:00 (4h)" at bounding box center [328, 74] width 22 height 4
type input "**********"
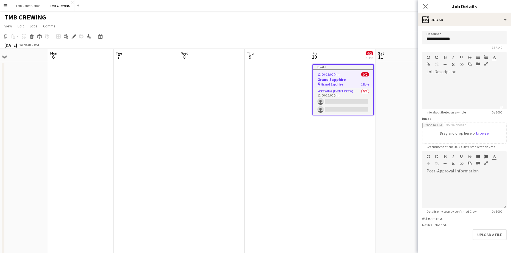
scroll to position [0, 0]
click at [467, 87] on div at bounding box center [462, 92] width 80 height 33
paste div
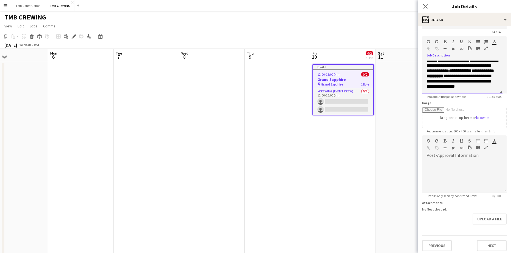
scroll to position [18, 0]
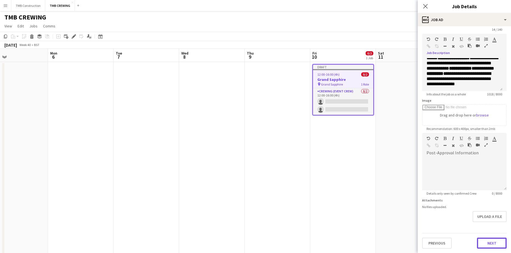
click at [482, 240] on button "Next" at bounding box center [492, 243] width 30 height 11
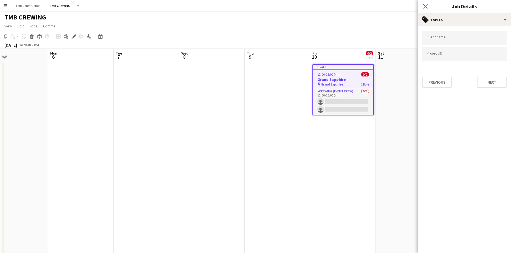
click at [449, 33] on div at bounding box center [464, 38] width 84 height 14
type input "****"
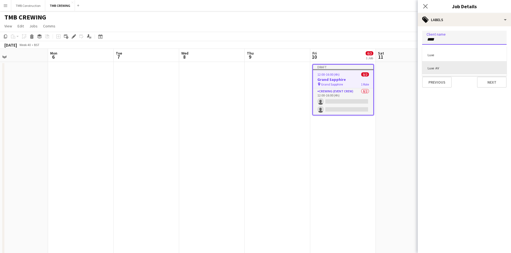
click at [450, 66] on div "Luxe AV" at bounding box center [464, 67] width 84 height 13
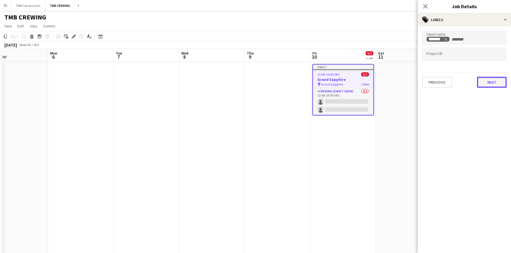
click at [486, 81] on button "Next" at bounding box center [492, 82] width 30 height 11
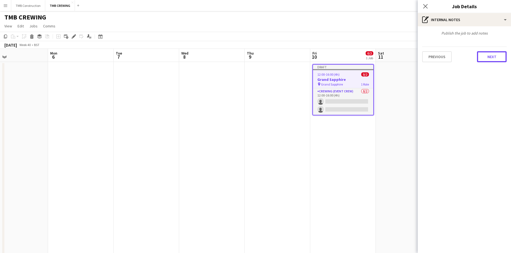
drag, startPoint x: 491, startPoint y: 58, endPoint x: 475, endPoint y: 199, distance: 141.8
click at [475, 199] on mat-expansion-panel "pen-write Internal notes Publish the job to add notes Previous Next" at bounding box center [463, 139] width 93 height 227
click at [498, 59] on button "Next" at bounding box center [492, 56] width 30 height 11
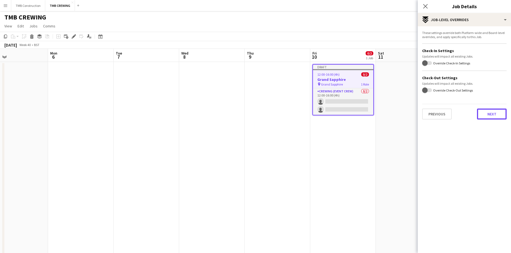
click at [485, 110] on button "Next" at bounding box center [492, 114] width 30 height 11
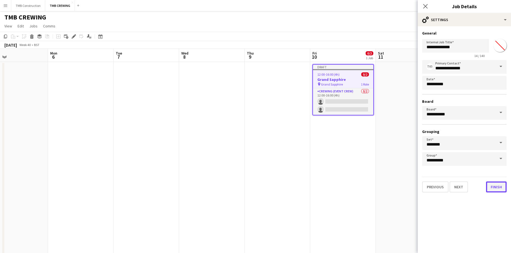
click at [501, 188] on button "Finish" at bounding box center [496, 186] width 21 height 11
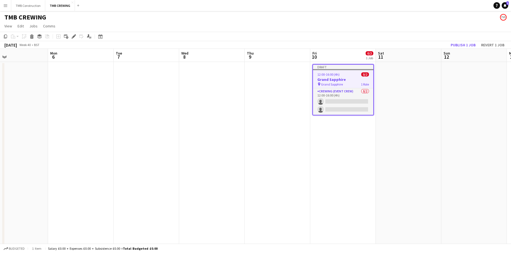
click at [350, 81] on h3 "Grand Sapphire" at bounding box center [343, 79] width 60 height 5
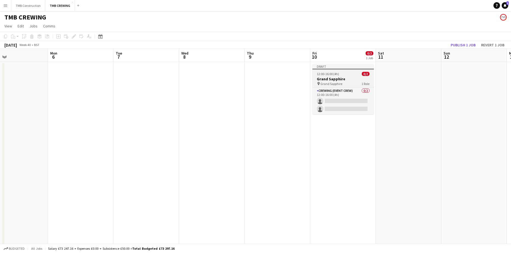
click at [349, 81] on h3 "Grand Sapphire" at bounding box center [342, 78] width 61 height 5
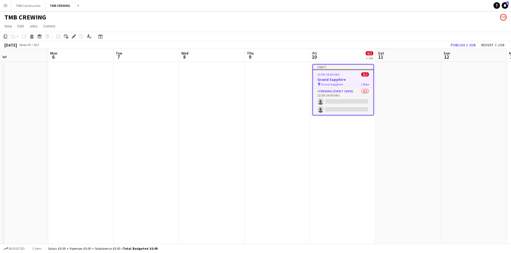
click at [6, 36] on icon "Copy" at bounding box center [5, 36] width 4 height 4
click at [405, 90] on app-date-cell at bounding box center [409, 172] width 66 height 220
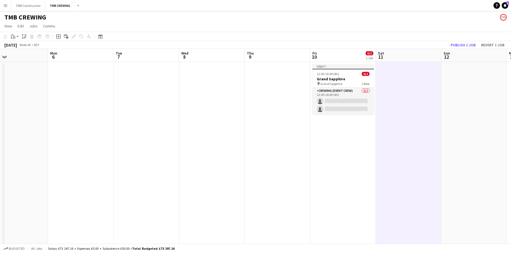
scroll to position [0, 214]
click at [12, 35] on icon "Paste" at bounding box center [13, 36] width 4 height 4
click at [22, 48] on link "Paste Ctrl+V" at bounding box center [41, 46] width 52 height 5
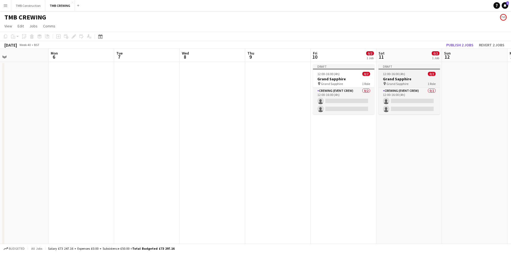
click at [412, 81] on div "pin Grand Sapphire 1 Role" at bounding box center [408, 83] width 61 height 4
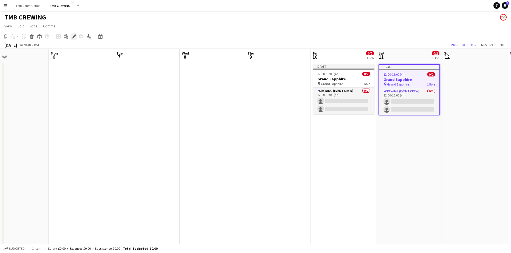
click at [75, 37] on icon "Edit" at bounding box center [74, 36] width 4 height 4
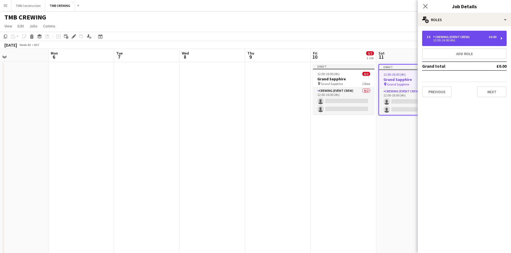
click at [465, 42] on div "2 x Crewing (Event Crew) £0.00 12:00-16:00 (4h)" at bounding box center [464, 38] width 84 height 15
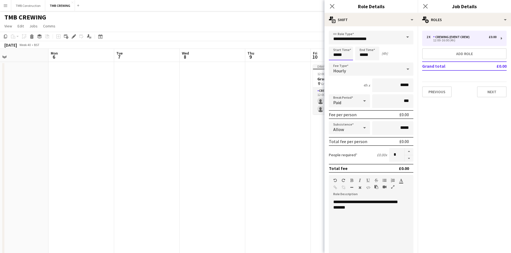
click at [342, 52] on input "*****" at bounding box center [341, 54] width 24 height 14
click at [336, 62] on div at bounding box center [335, 62] width 11 height 5
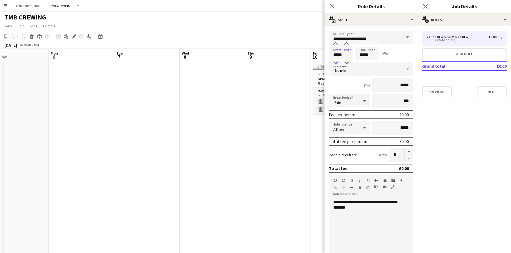
click at [336, 62] on div at bounding box center [335, 62] width 11 height 5
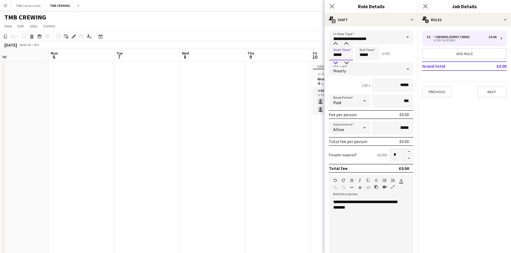
click at [336, 62] on div at bounding box center [335, 62] width 11 height 5
click at [334, 62] on div at bounding box center [335, 62] width 11 height 5
click at [336, 62] on div at bounding box center [335, 62] width 11 height 5
click at [347, 45] on div at bounding box center [346, 43] width 11 height 5
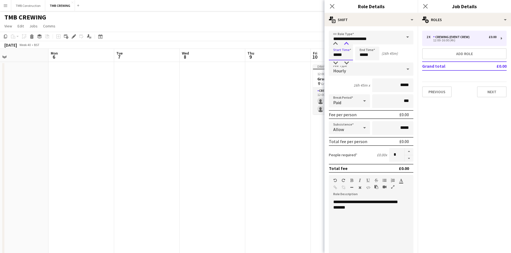
type input "*****"
click at [347, 45] on div at bounding box center [346, 43] width 11 height 5
click at [365, 56] on input "*****" at bounding box center [367, 54] width 24 height 14
click at [362, 62] on div at bounding box center [361, 62] width 11 height 5
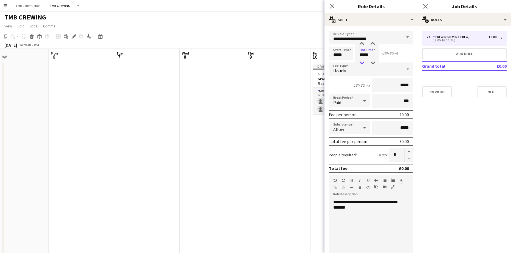
click at [362, 62] on div at bounding box center [361, 62] width 11 height 5
click at [361, 62] on div at bounding box center [361, 62] width 11 height 5
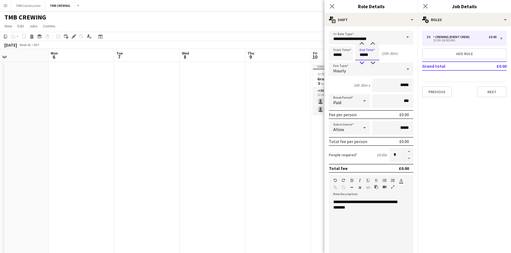
click at [361, 62] on div at bounding box center [361, 62] width 11 height 5
type input "*****"
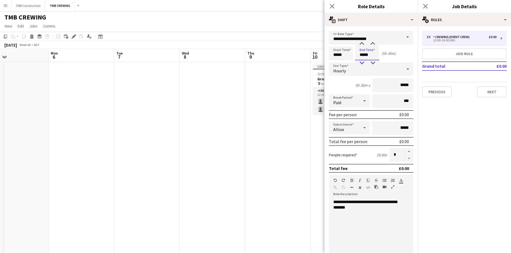
click at [361, 62] on div at bounding box center [361, 62] width 11 height 5
click at [333, 8] on icon at bounding box center [331, 6] width 5 height 5
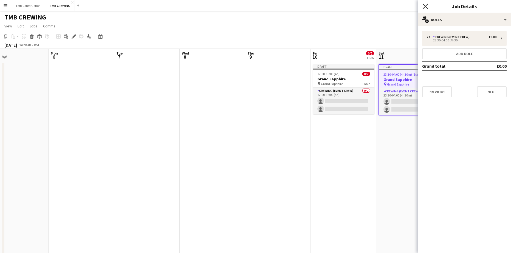
click at [425, 6] on icon at bounding box center [424, 6] width 5 height 5
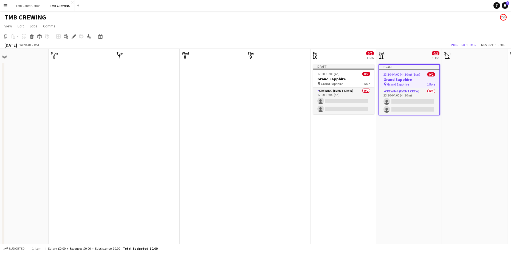
click at [408, 141] on app-date-cell "Draft 23:30-04:00 (4h30m) (Sun) 0/2 Grand Sapphire pin Grand Sapphire 1 Role Cr…" at bounding box center [409, 172] width 66 height 220
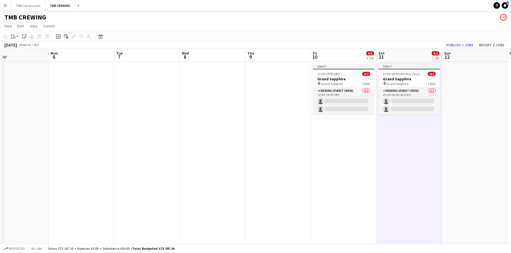
click at [56, 36] on div "Add job" at bounding box center [58, 36] width 7 height 7
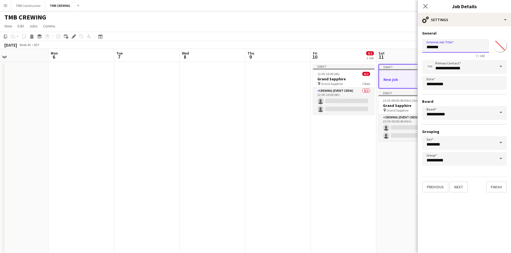
drag, startPoint x: 446, startPoint y: 50, endPoint x: 403, endPoint y: 42, distance: 43.3
click at [403, 42] on body "Menu Boards Boards Boards All jobs Status Workforce Workforce My Workforce Recr…" at bounding box center [255, 146] width 511 height 292
type input "**********"
drag, startPoint x: 458, startPoint y: 186, endPoint x: 448, endPoint y: 104, distance: 82.8
click at [458, 187] on button "Next" at bounding box center [458, 186] width 18 height 11
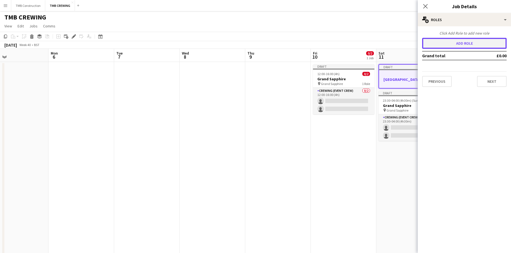
click at [450, 44] on button "Add role" at bounding box center [464, 43] width 84 height 11
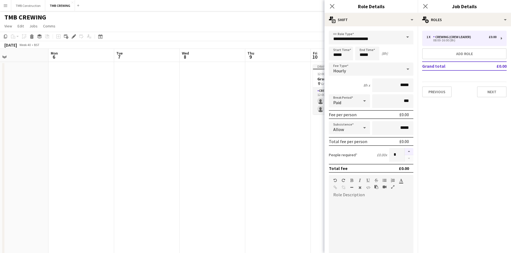
click at [406, 149] on button "button" at bounding box center [408, 151] width 9 height 7
type input "*"
click at [342, 56] on input "*****" at bounding box center [341, 54] width 24 height 14
click at [334, 44] on div at bounding box center [335, 43] width 11 height 5
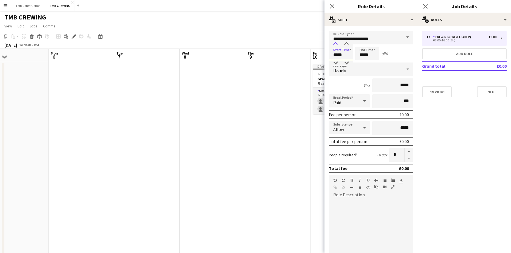
click at [336, 43] on div at bounding box center [335, 43] width 11 height 5
type input "*****"
click at [336, 43] on div at bounding box center [335, 43] width 11 height 5
drag, startPoint x: 370, startPoint y: 55, endPoint x: 367, endPoint y: 59, distance: 4.5
click at [370, 56] on input "*****" at bounding box center [367, 54] width 24 height 14
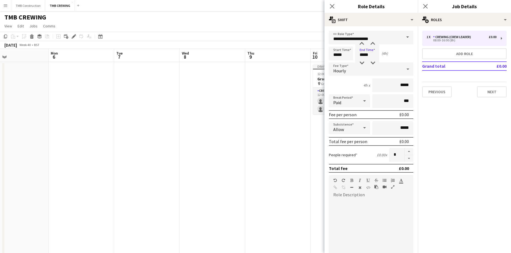
click at [357, 198] on div at bounding box center [371, 230] width 84 height 70
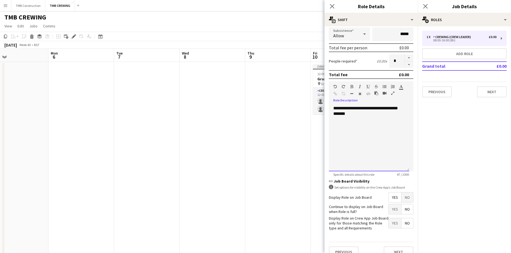
scroll to position [103, 0]
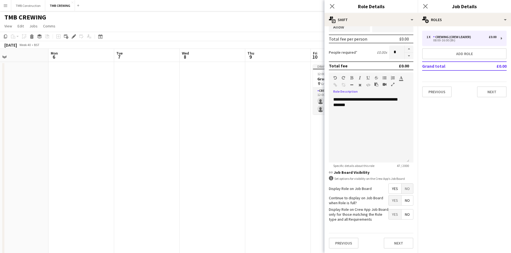
click at [388, 202] on span "Yes" at bounding box center [394, 200] width 13 height 10
click at [396, 243] on button "Next" at bounding box center [398, 243] width 30 height 11
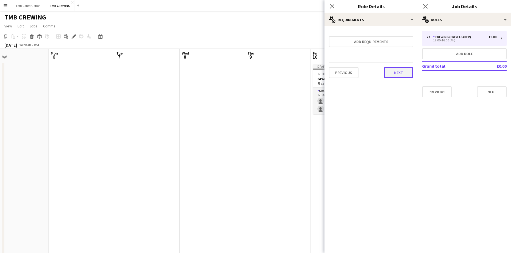
click at [403, 76] on button "Next" at bounding box center [398, 72] width 30 height 11
click at [401, 73] on button "Finish" at bounding box center [403, 73] width 21 height 11
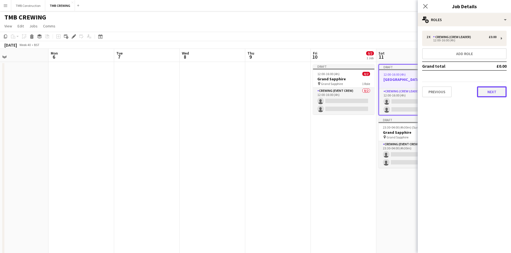
click at [486, 96] on button "Next" at bounding box center [492, 91] width 30 height 11
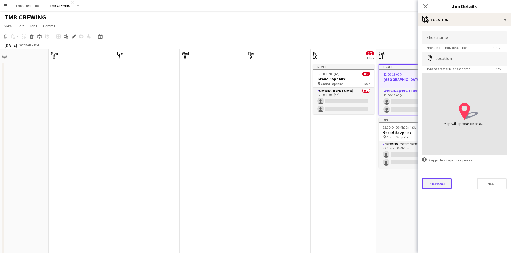
click at [431, 184] on button "Previous" at bounding box center [437, 183] width 30 height 11
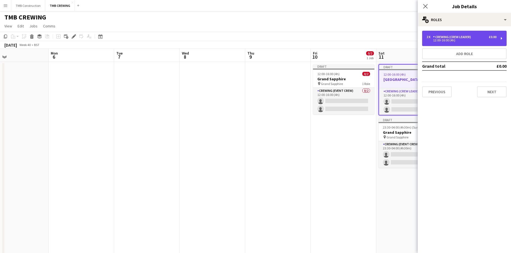
click at [446, 36] on div "Crewing (Crew Leader)" at bounding box center [453, 37] width 40 height 4
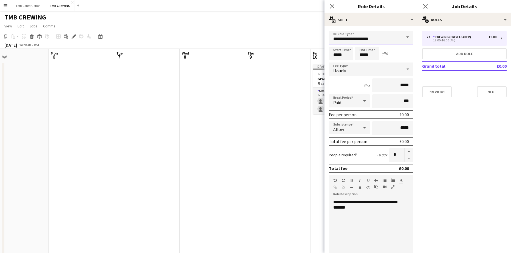
click at [384, 35] on input "**********" at bounding box center [371, 38] width 84 height 14
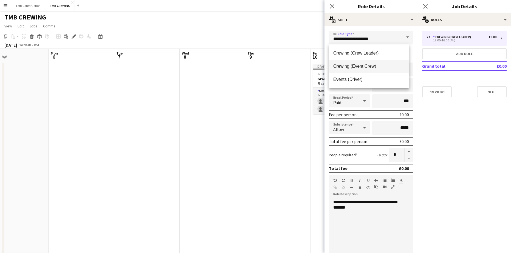
click at [378, 63] on mat-option "Crewing (Event Crew)" at bounding box center [369, 66] width 80 height 13
type input "**********"
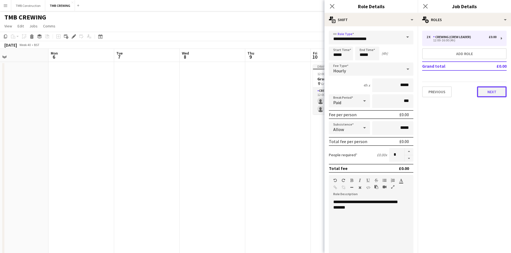
click at [502, 92] on button "Next" at bounding box center [492, 91] width 30 height 11
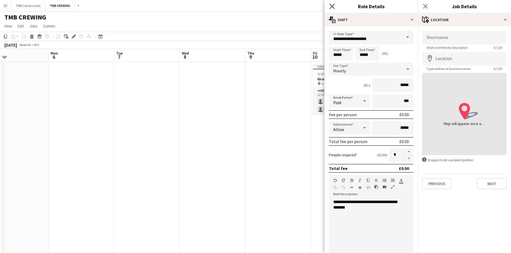
click at [332, 4] on icon "Close pop-in" at bounding box center [331, 6] width 5 height 5
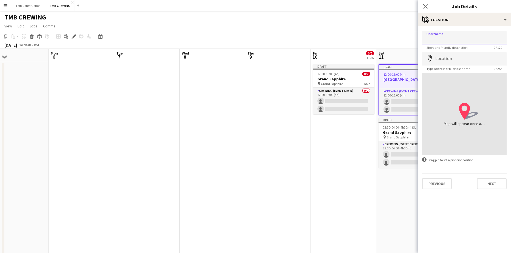
click at [454, 37] on input "Shortname" at bounding box center [464, 38] width 84 height 14
type input "*"
type input "**********"
click at [457, 59] on input "Location" at bounding box center [464, 59] width 84 height 14
type input "**********"
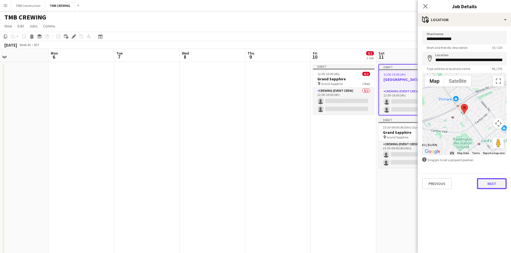
click at [486, 183] on button "Next" at bounding box center [492, 183] width 30 height 11
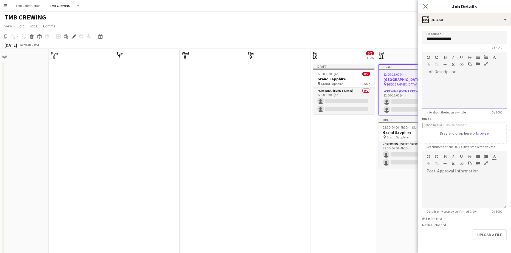
click at [451, 79] on div at bounding box center [464, 92] width 84 height 33
click at [347, 78] on h3 "Grand Sapphire" at bounding box center [343, 78] width 61 height 5
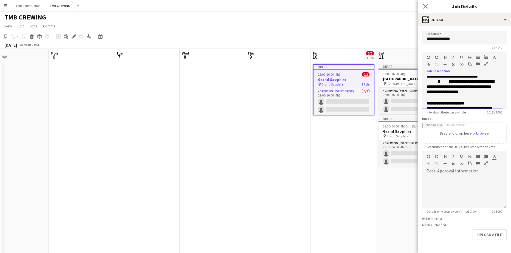
scroll to position [195, 0]
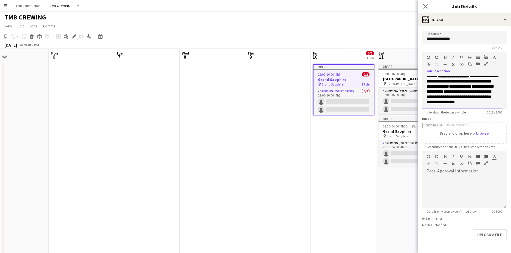
drag, startPoint x: 426, startPoint y: 77, endPoint x: 534, endPoint y: 153, distance: 132.3
click at [511, 153] on html "Menu Boards Boards Boards All jobs Status Workforce Workforce My Workforce Recr…" at bounding box center [255, 146] width 511 height 292
copy div "**********"
click at [409, 79] on h3 "[GEOGRAPHIC_DATA]" at bounding box center [408, 78] width 61 height 5
type input "**********"
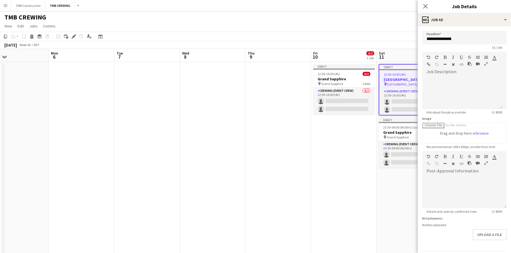
scroll to position [0, 0]
click at [446, 83] on div at bounding box center [462, 92] width 80 height 33
paste div
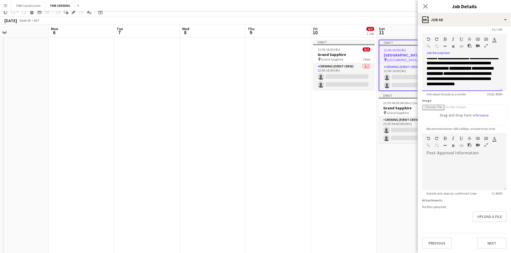
scroll to position [27, 0]
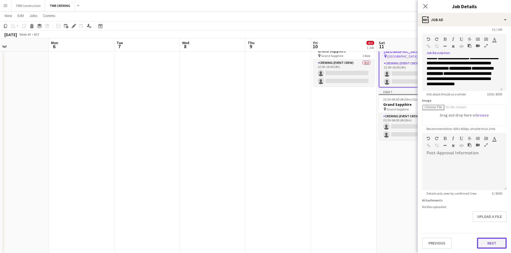
click at [485, 246] on button "Next" at bounding box center [492, 243] width 30 height 11
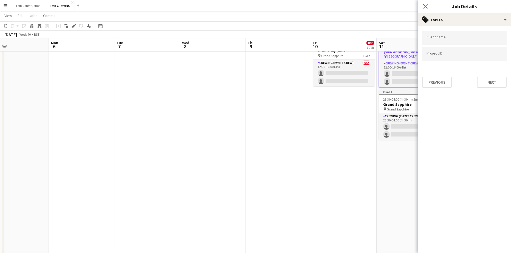
scroll to position [0, 0]
click at [470, 39] on input "Type to search client labels..." at bounding box center [464, 39] width 76 height 5
type input "****"
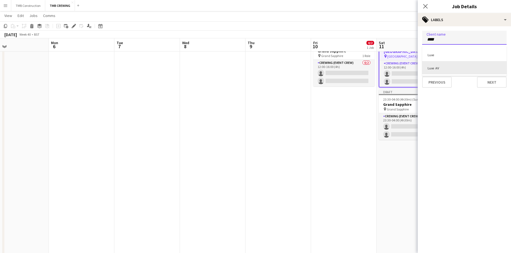
click at [443, 68] on div "Luxe AV" at bounding box center [464, 67] width 84 height 13
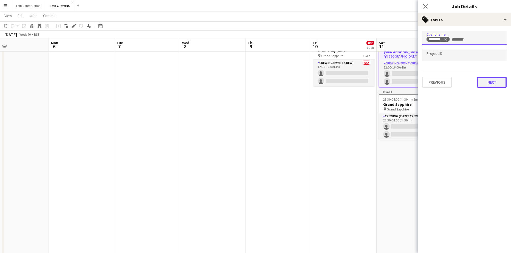
click at [501, 80] on button "Next" at bounding box center [492, 82] width 30 height 11
type input "*******"
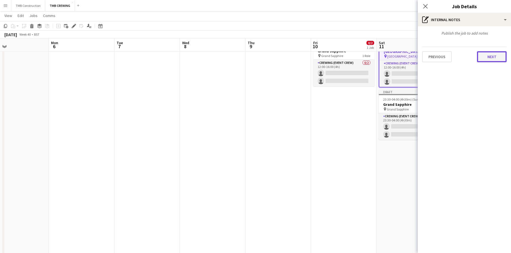
click at [489, 59] on button "Next" at bounding box center [492, 56] width 30 height 11
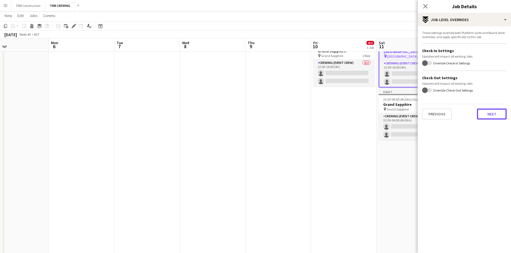
click at [495, 111] on button "Next" at bounding box center [492, 114] width 30 height 11
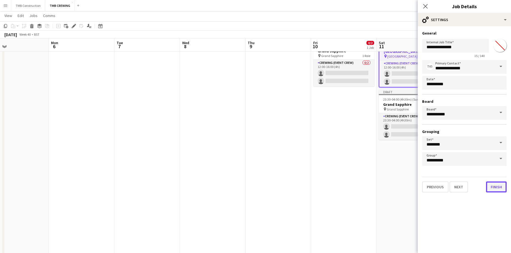
click at [500, 187] on button "Finish" at bounding box center [496, 186] width 21 height 11
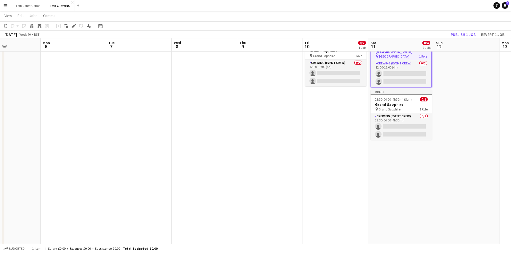
drag, startPoint x: 361, startPoint y: 164, endPoint x: 364, endPoint y: 169, distance: 5.6
click at [362, 165] on app-calendar-viewport "Thu 2 Fri 3 Sat 4 Sun 5 Mon 6 Tue 7 Wed 8 Thu 9 Fri 10 0/2 1 Job Sat 11 0/4 2 J…" at bounding box center [255, 124] width 511 height 260
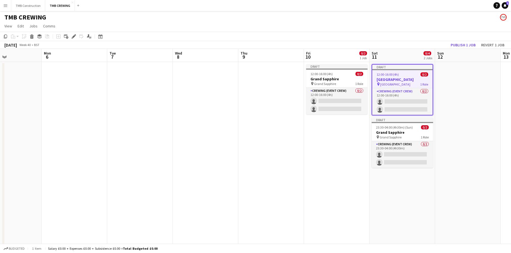
click at [346, 163] on app-date-cell "Draft 12:00-16:00 (4h) 0/2 Grand Sapphire pin Grand Sapphire 1 Role Crewing (Ev…" at bounding box center [337, 172] width 66 height 220
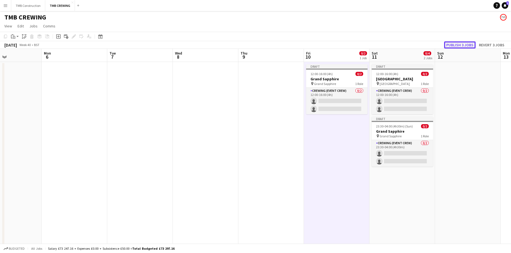
click at [460, 42] on button "Publish 3 jobs" at bounding box center [460, 44] width 32 height 7
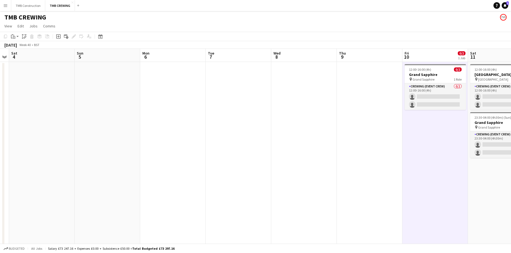
drag, startPoint x: 242, startPoint y: 141, endPoint x: 424, endPoint y: 109, distance: 184.5
click at [424, 109] on app-calendar-viewport "Thu 2 Fri 3 Sat 4 Sun 5 Mon 6 Tue 7 Wed 8 Thu 9 Fri 10 0/2 1 Job Sat 11 0/4 2 J…" at bounding box center [255, 166] width 511 height 234
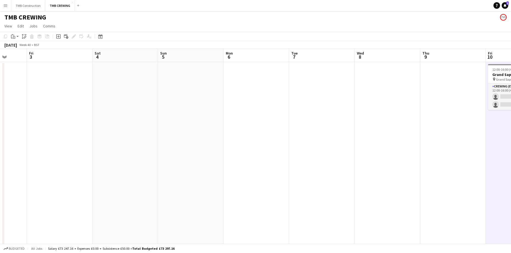
click at [440, 100] on app-calendar-viewport "Tue 30 Wed 1 Thu 2 Fri 3 Sat 4 Sun 5 Mon 6 Tue 7 Wed 8 Thu 9 Fri 10 0/2 1 Job S…" at bounding box center [255, 166] width 511 height 234
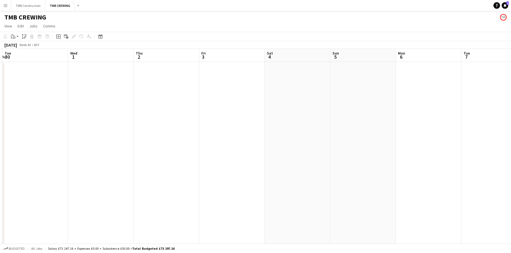
drag, startPoint x: 187, startPoint y: 128, endPoint x: 367, endPoint y: 124, distance: 179.8
click at [358, 119] on app-calendar-viewport "Sun 28 Mon 29 Tue 30 Wed 1 Thu 2 Fri 3 Sat 4 Sun 5 Mon 6 Tue 7 Wed 8 Thu 9 Fri …" at bounding box center [255, 166] width 511 height 234
drag, startPoint x: 188, startPoint y: 164, endPoint x: 349, endPoint y: 139, distance: 162.8
click at [343, 139] on app-calendar-viewport "Thu 25 4/6 2 Jobs Fri 26 Sat 27 Sun 28 Mon 29 Tue 30 Wed 1 Thu 2 Fri 3 Sat 4 Su…" at bounding box center [255, 166] width 511 height 234
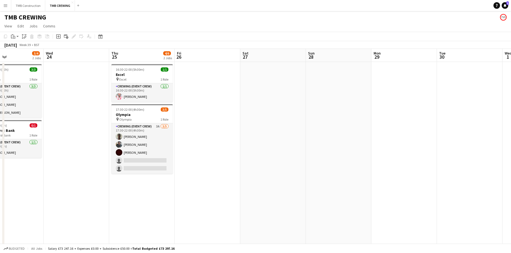
drag, startPoint x: 209, startPoint y: 157, endPoint x: 356, endPoint y: 142, distance: 147.6
click at [352, 141] on app-calendar-viewport "Sun 21 10/10 4 Jobs Mon 22 1/1 1 Job Tue 23 3/4 2 Jobs Wed 24 Thu 25 4/6 2 Jobs…" at bounding box center [255, 166] width 511 height 234
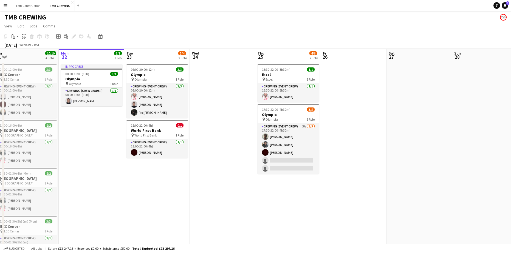
drag, startPoint x: 356, startPoint y: 118, endPoint x: 389, endPoint y: 107, distance: 34.9
click at [389, 107] on app-calendar-viewport "Fri 19 8/12 2 Jobs Sat 20 1/1 1 Job Sun 21 10/10 4 Jobs Mon 22 1/1 1 Job Tue 23…" at bounding box center [255, 166] width 511 height 234
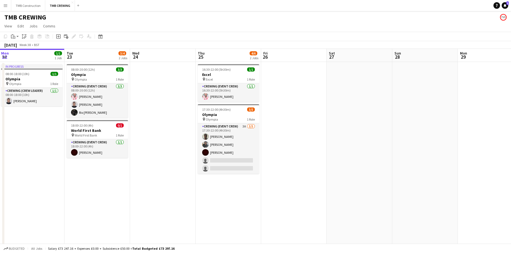
drag, startPoint x: 373, startPoint y: 105, endPoint x: 166, endPoint y: 103, distance: 207.2
click at [164, 103] on app-calendar-viewport "Fri 19 8/12 2 Jobs Sat 20 1/1 1 Job Sun 21 10/10 4 Jobs Mon 22 1/1 1 Job Tue 23…" at bounding box center [255, 166] width 511 height 234
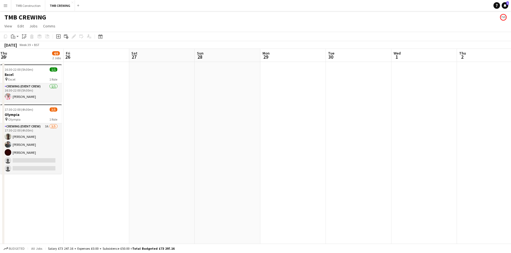
drag, startPoint x: 315, startPoint y: 110, endPoint x: 200, endPoint y: 124, distance: 116.2
click at [147, 115] on app-calendar-viewport "Mon 22 1/1 1 Job Tue 23 3/4 2 Jobs Wed 24 Thu 25 4/6 2 Jobs Fri 26 Sat 27 Sun 2…" at bounding box center [255, 166] width 511 height 234
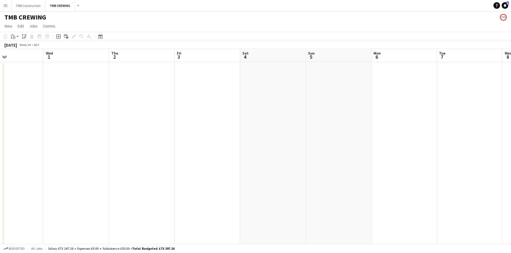
drag, startPoint x: 265, startPoint y: 133, endPoint x: 106, endPoint y: 133, distance: 158.7
click at [107, 133] on app-calendar-viewport "Sat 27 Sun 28 Mon 29 Tue 30 Wed 1 Thu 2 Fri 3 Sat 4 Sun 5 Mon 6 Tue 7 Wed 8 Thu…" at bounding box center [255, 166] width 511 height 234
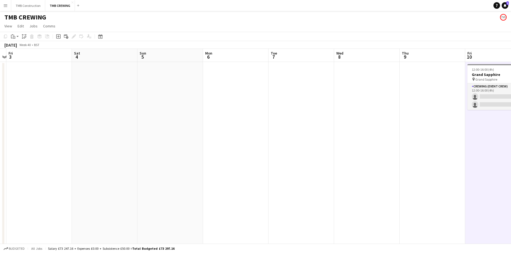
drag, startPoint x: 121, startPoint y: 118, endPoint x: 74, endPoint y: 121, distance: 47.6
click at [74, 119] on app-calendar-viewport "Tue 30 Wed 1 Thu 2 Fri 3 Sat 4 Sun 5 Mon 6 Tue 7 Wed 8 Thu 9 Fri 10 0/2 1 Job S…" at bounding box center [255, 166] width 511 height 234
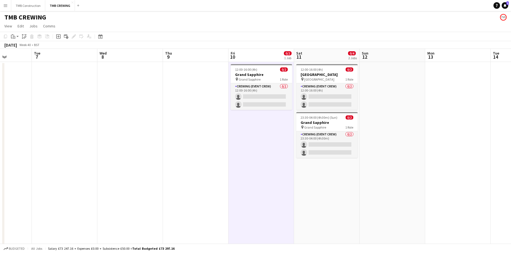
scroll to position [0, 189]
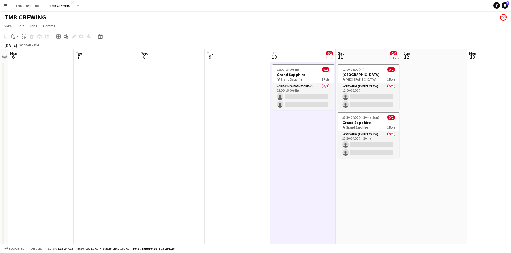
drag, startPoint x: 238, startPoint y: 110, endPoint x: 94, endPoint y: 122, distance: 144.1
click at [94, 122] on app-calendar-viewport "Fri 3 Sat 4 Sun 5 Mon 6 Tue 7 Wed 8 Thu 9 Fri 10 0/2 1 Job Sat 11 0/4 2 Jobs Su…" at bounding box center [255, 166] width 511 height 234
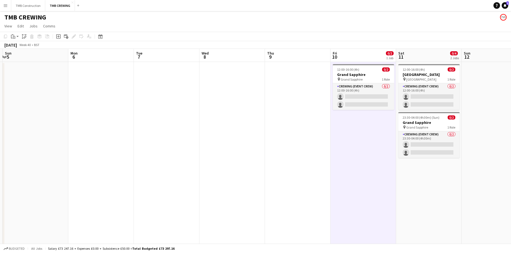
drag, startPoint x: 163, startPoint y: 108, endPoint x: 414, endPoint y: 76, distance: 253.9
click at [409, 76] on app-calendar-viewport "Fri 3 Sat 4 Sun 5 Mon 6 Tue 7 Wed 8 Thu 9 Fri 10 0/2 1 Job Sat 11 0/4 2 Jobs Su…" at bounding box center [255, 166] width 511 height 234
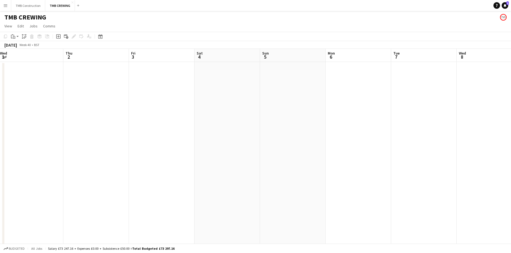
drag, startPoint x: 151, startPoint y: 120, endPoint x: 285, endPoint y: 123, distance: 134.1
click at [322, 103] on app-calendar-viewport "Mon 29 Tue 30 Wed 1 Thu 2 Fri 3 Sat 4 Sun 5 Mon 6 Tue 7 Wed 8 Thu 9 Fri 10 0/2 …" at bounding box center [255, 166] width 511 height 234
drag, startPoint x: 340, startPoint y: 129, endPoint x: 82, endPoint y: 133, distance: 258.0
click at [87, 132] on app-calendar-viewport "Fri 26 Sat 27 Sun 28 Mon 29 Tue 30 Wed 1 Thu 2 Fri 3 Sat 4 Sun 5 Mon 6 Tue 7 We…" at bounding box center [255, 166] width 511 height 234
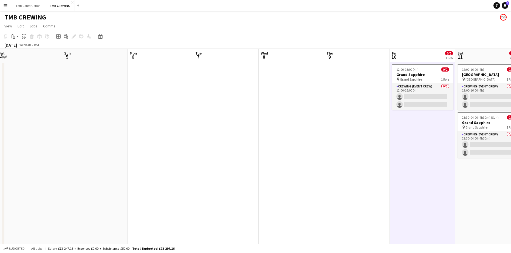
scroll to position [0, 222]
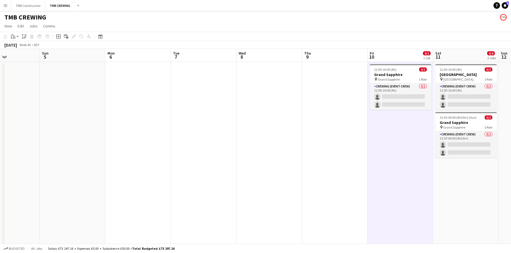
drag, startPoint x: 263, startPoint y: 133, endPoint x: 64, endPoint y: 142, distance: 200.0
click at [64, 142] on app-calendar-viewport "Wed 1 Thu 2 Fri 3 Sat 4 Sun 5 Mon 6 Tue 7 Wed 8 Thu 9 Fri 10 0/2 1 Job Sat 11 0…" at bounding box center [255, 166] width 511 height 234
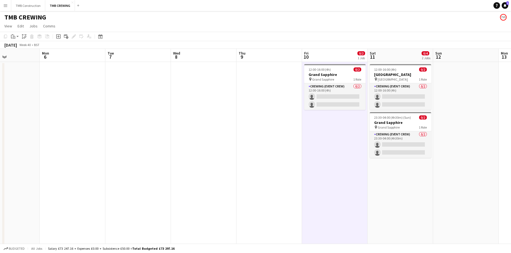
scroll to position [0, 203]
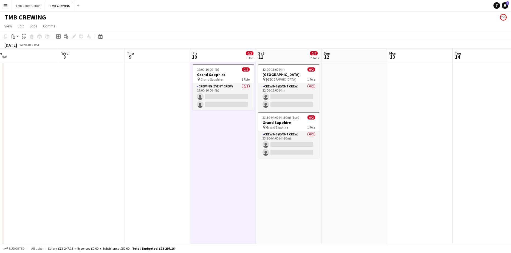
drag, startPoint x: 106, startPoint y: 110, endPoint x: 34, endPoint y: 103, distance: 72.2
click at [34, 103] on app-calendar-viewport "Sat 4 Sun 5 Mon 6 Tue 7 Wed 8 Thu 9 Fri 10 0/2 1 Job Sat 11 0/4 2 Jobs Sun 12 M…" at bounding box center [255, 166] width 511 height 234
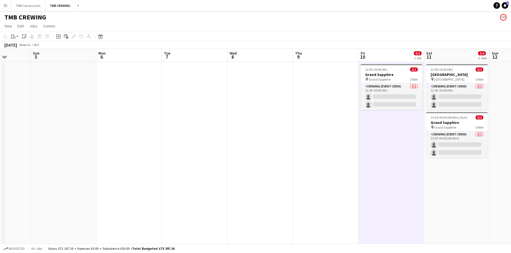
drag, startPoint x: 34, startPoint y: 103, endPoint x: 202, endPoint y: 71, distance: 171.3
click at [202, 71] on app-calendar-viewport "Thu 2 Fri 3 Sat 4 Sun 5 Mon 6 Tue 7 Wed 8 Thu 9 Fri 10 0/2 1 Job Sat 11 0/4 2 J…" at bounding box center [255, 166] width 511 height 234
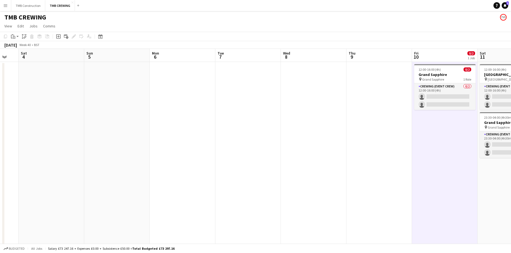
drag, startPoint x: 211, startPoint y: 69, endPoint x: 360, endPoint y: 61, distance: 150.2
click at [319, 61] on app-calendar-viewport "Thu 2 Fri 3 Sat 4 Sun 5 Mon 6 Tue 7 Wed 8 Thu 9 Fri 10 0/2 1 Job Sat 11 0/4 2 J…" at bounding box center [255, 166] width 511 height 234
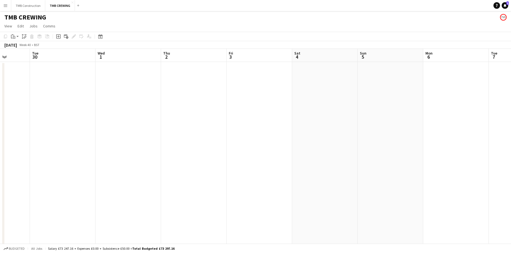
drag, startPoint x: 121, startPoint y: 116, endPoint x: 327, endPoint y: 78, distance: 209.2
click at [290, 78] on app-calendar-viewport "Sun 28 Mon 29 Tue 30 Wed 1 Thu 2 Fri 3 Sat 4 Sun 5 Mon 6 Tue 7 Wed 8 Thu 9 Fri …" at bounding box center [255, 166] width 511 height 234
drag, startPoint x: 121, startPoint y: 122, endPoint x: 325, endPoint y: 96, distance: 205.8
click at [287, 91] on app-calendar-viewport "Fri 26 Sat 27 Sun 28 Mon 29 Tue 30 Wed 1 Thu 2 Fri 3 Sat 4 Sun 5 Mon 6 Tue 7 We…" at bounding box center [255, 166] width 511 height 234
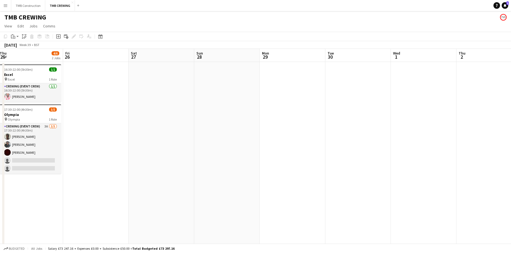
drag, startPoint x: 129, startPoint y: 117, endPoint x: 273, endPoint y: 82, distance: 147.5
click at [241, 86] on app-calendar-viewport "Tue 23 3/4 2 Jobs Wed 24 Thu 25 4/6 2 Jobs Fri 26 Sat 27 Sun 28 Mon 29 Tue 30 W…" at bounding box center [255, 166] width 511 height 234
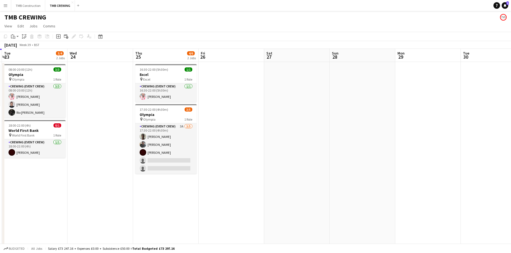
drag, startPoint x: 287, startPoint y: 91, endPoint x: 420, endPoint y: 66, distance: 135.3
click at [420, 66] on app-calendar-viewport "Sun 21 10/10 4 Jobs Mon 22 1/1 1 Job Tue 23 3/4 2 Jobs Wed 24 Thu 25 4/6 2 Jobs…" at bounding box center [255, 166] width 511 height 234
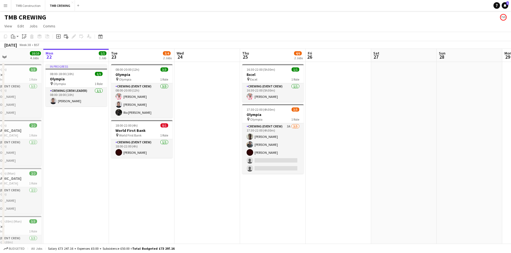
drag, startPoint x: 359, startPoint y: 83, endPoint x: 453, endPoint y: 63, distance: 96.0
click at [453, 63] on app-calendar-viewport "Fri 19 8/12 2 Jobs Sat 20 1/1 1 Job Sun 21 10/10 4 Jobs Mon 22 1/1 1 Job Tue 23…" at bounding box center [255, 166] width 511 height 234
